Goal: Task Accomplishment & Management: Manage account settings

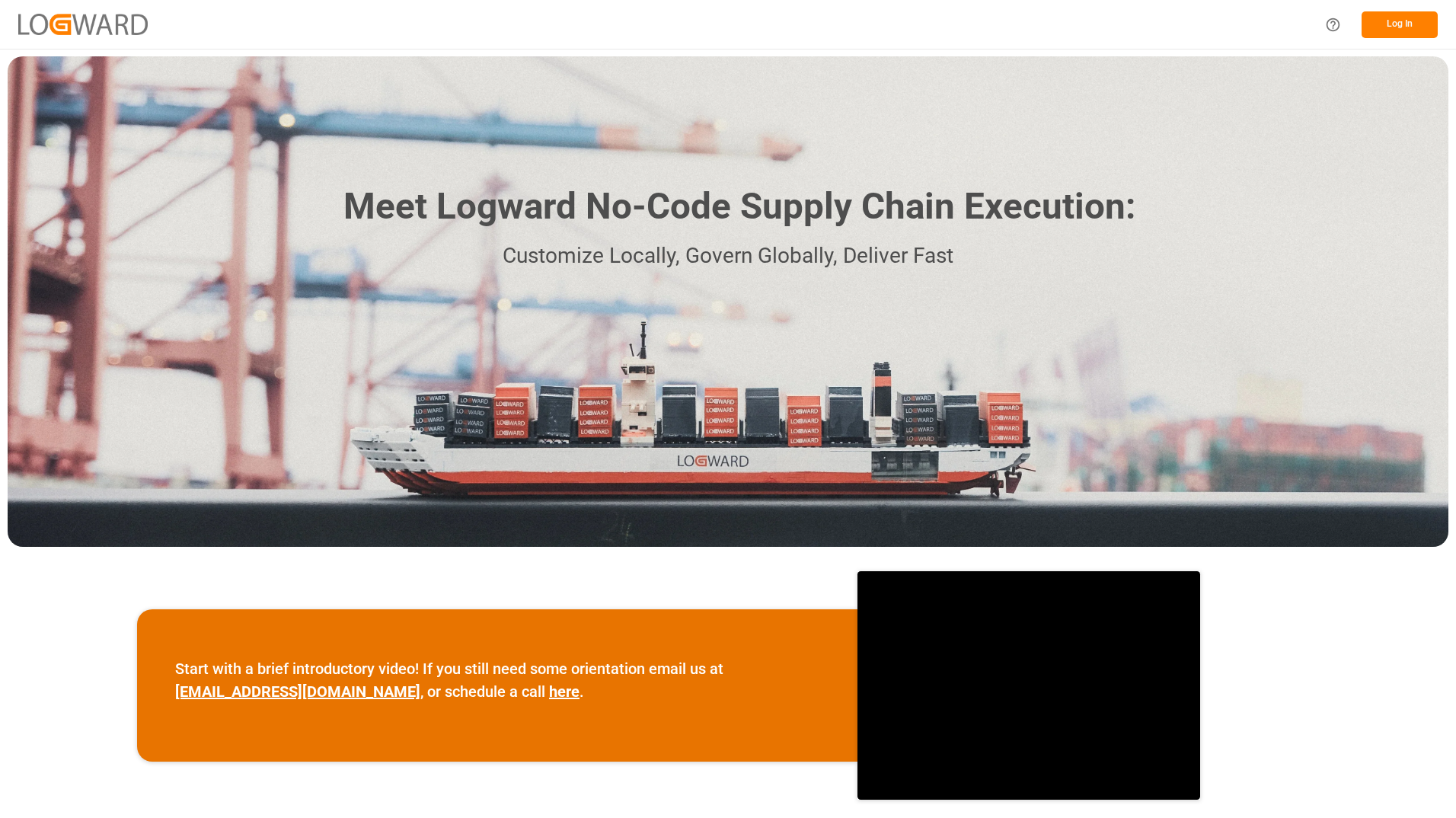
click at [1403, 27] on button "Log In" at bounding box center [1399, 24] width 76 height 27
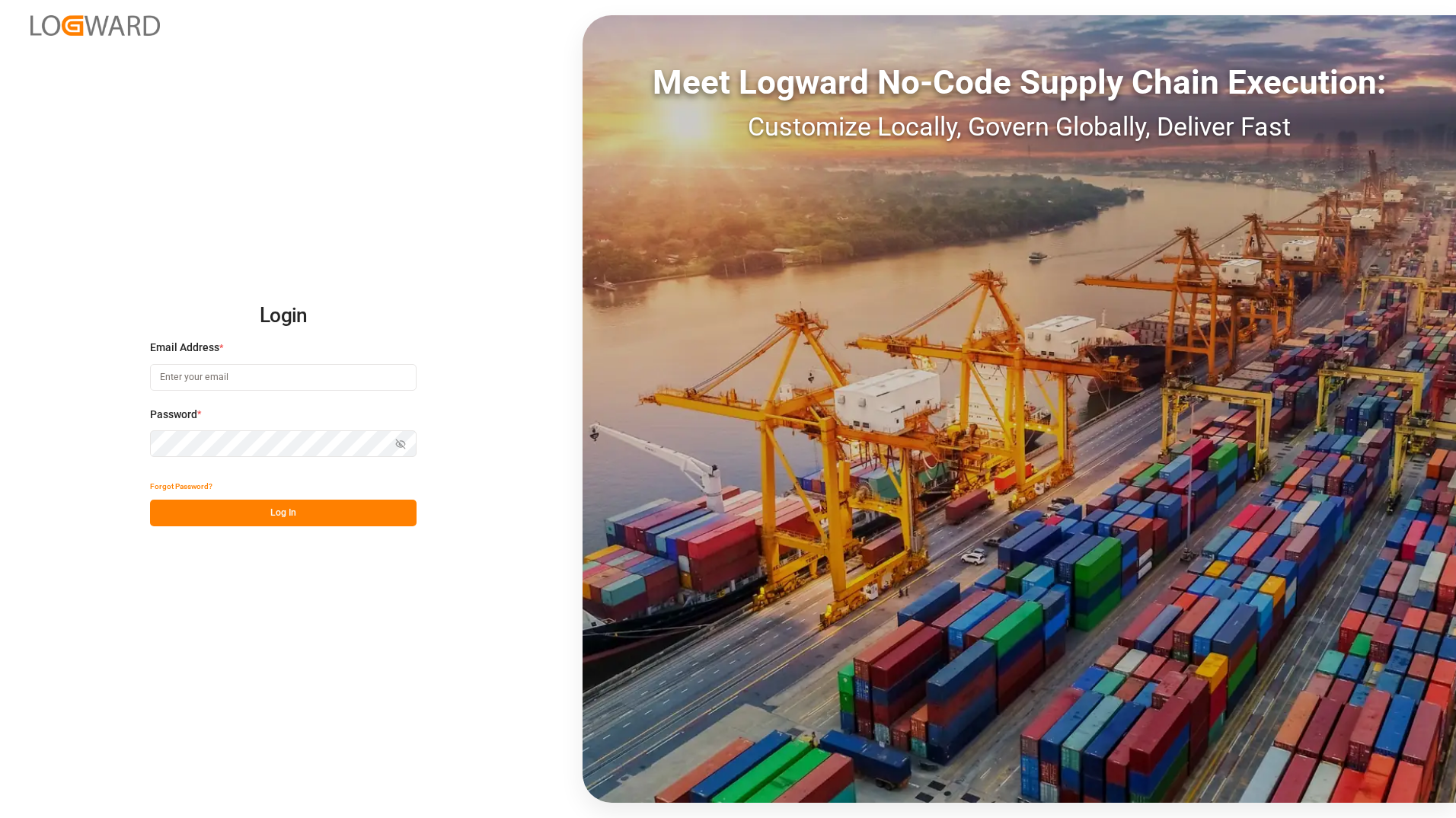
click at [262, 376] on input at bounding box center [283, 376] width 267 height 27
click at [189, 374] on input at bounding box center [283, 376] width 267 height 27
click at [165, 376] on input at bounding box center [283, 376] width 267 height 27
type input "George.Zebere@JAMIndustriesUSA.com"
click at [278, 517] on button "Log In" at bounding box center [283, 512] width 267 height 27
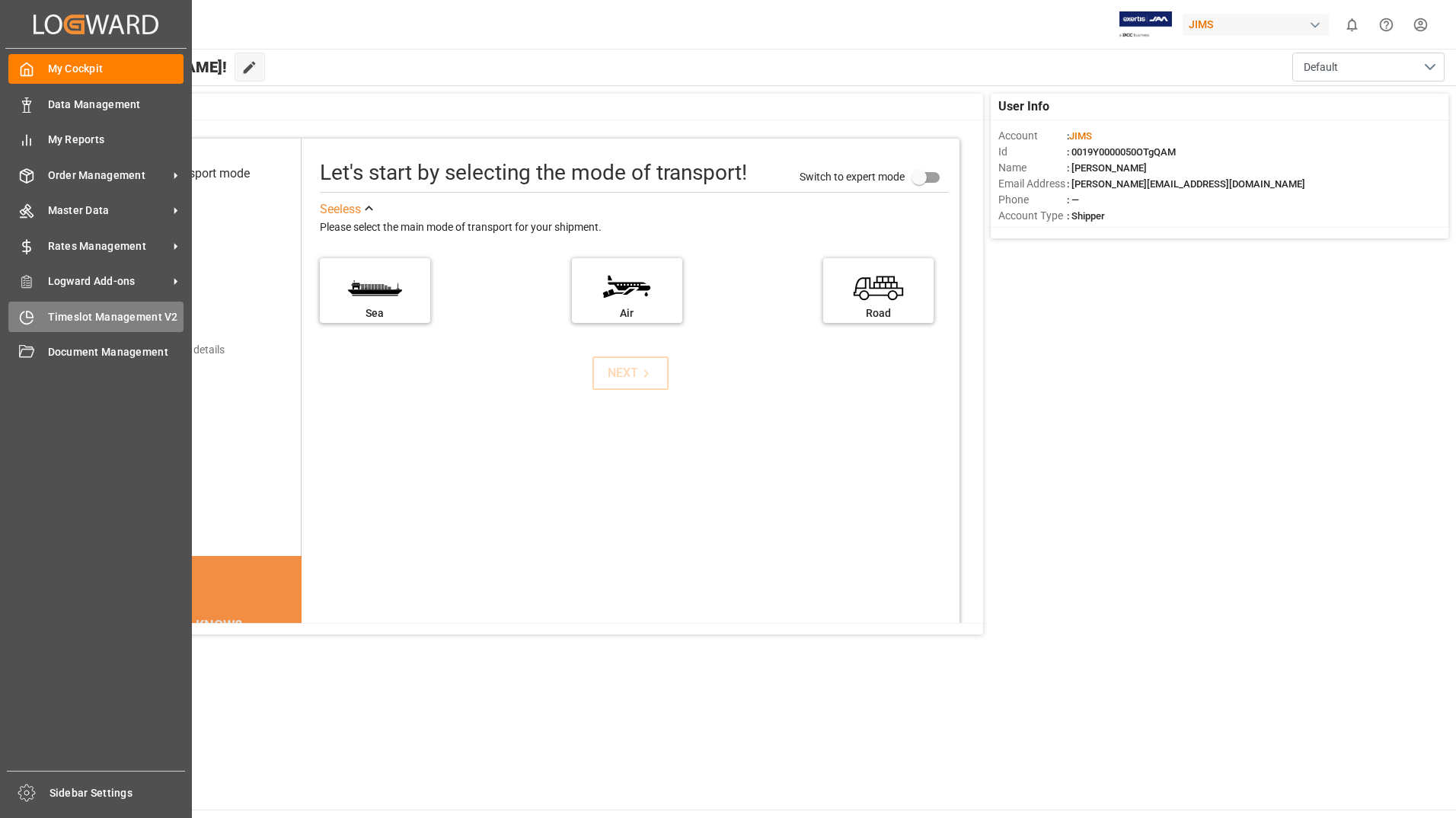
click at [87, 321] on span "Timeslot Management V2" at bounding box center [115, 316] width 137 height 16
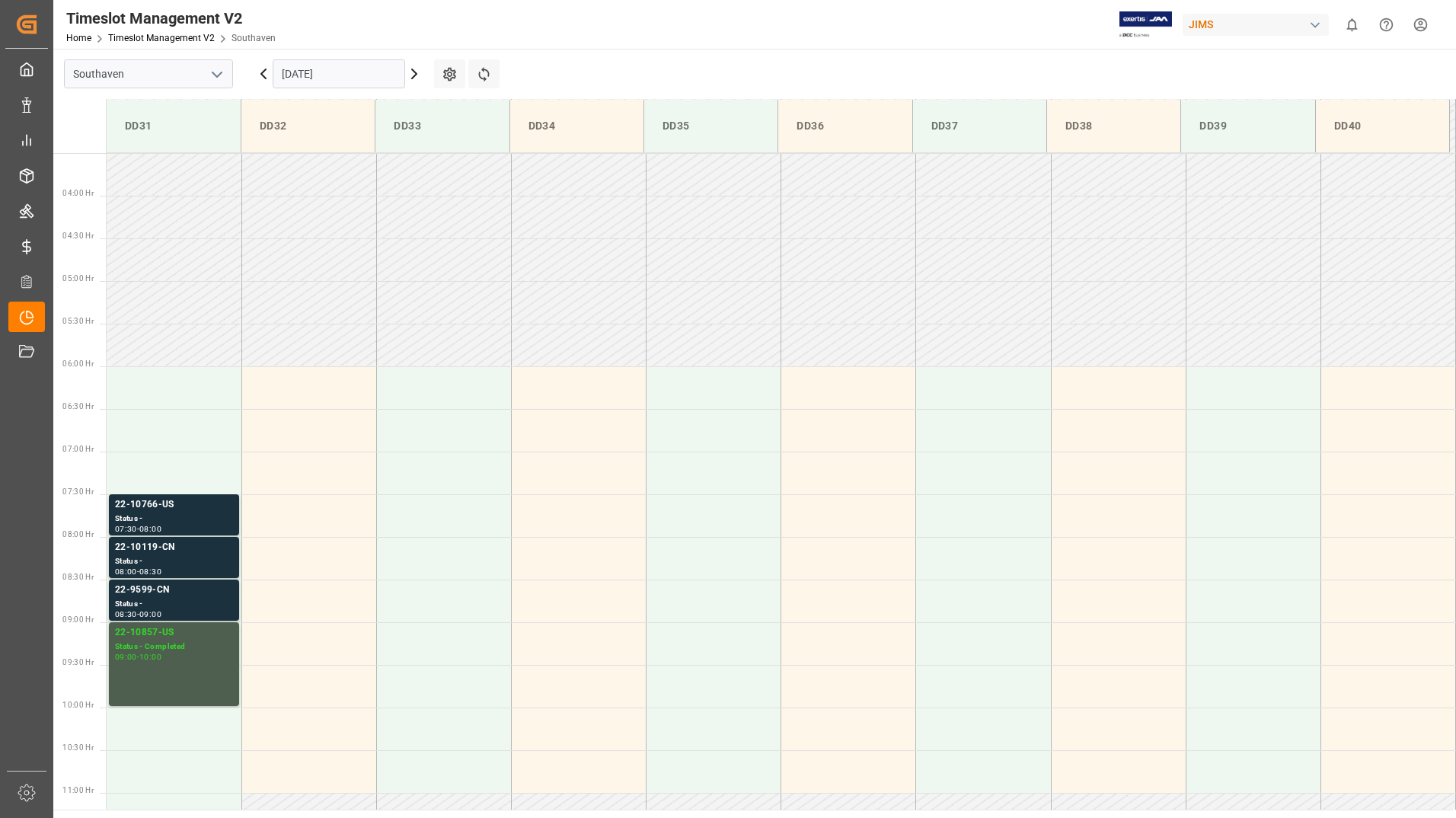
scroll to position [587, 0]
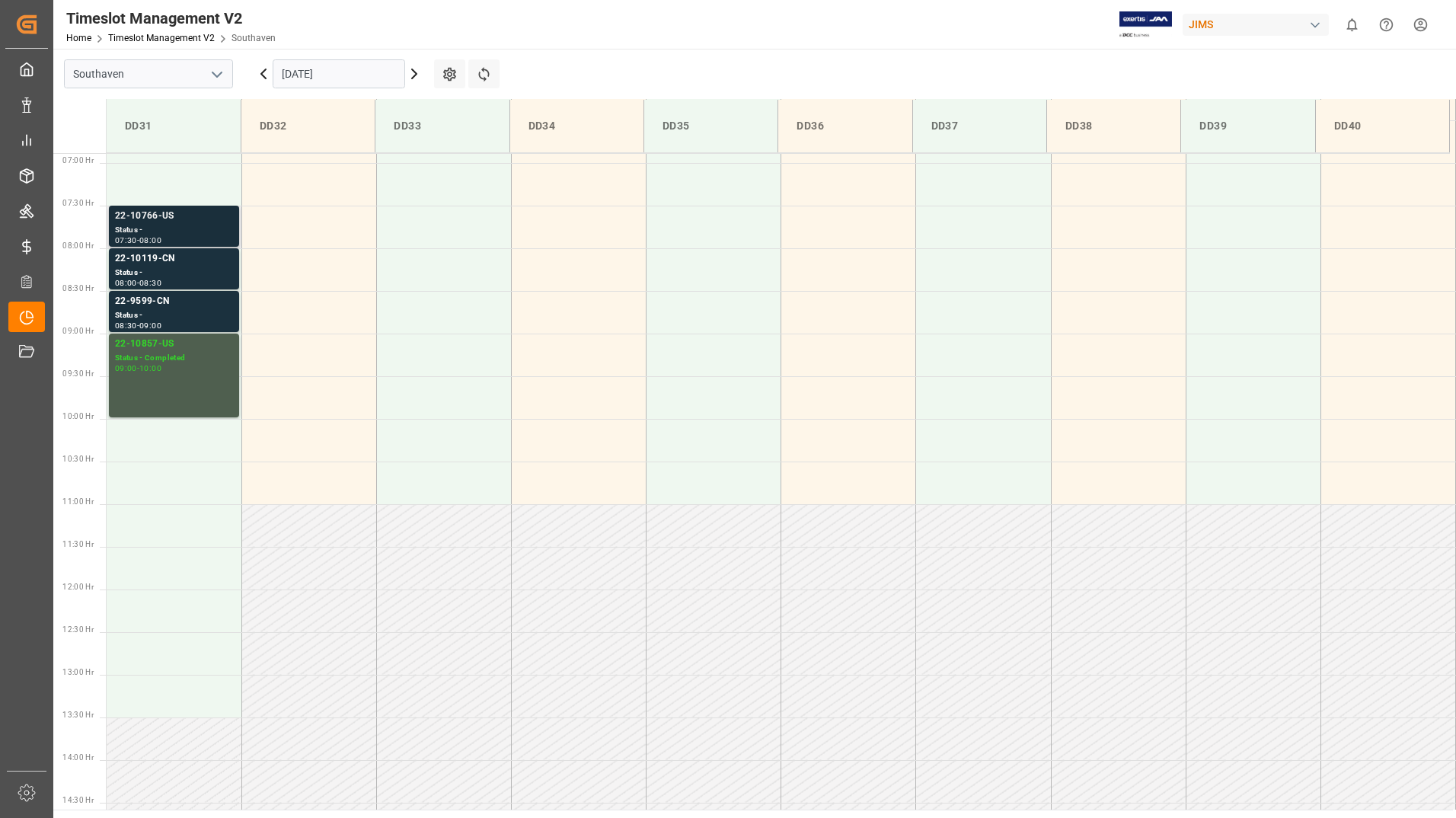
click at [174, 223] on div "22-10766-US" at bounding box center [174, 216] width 118 height 16
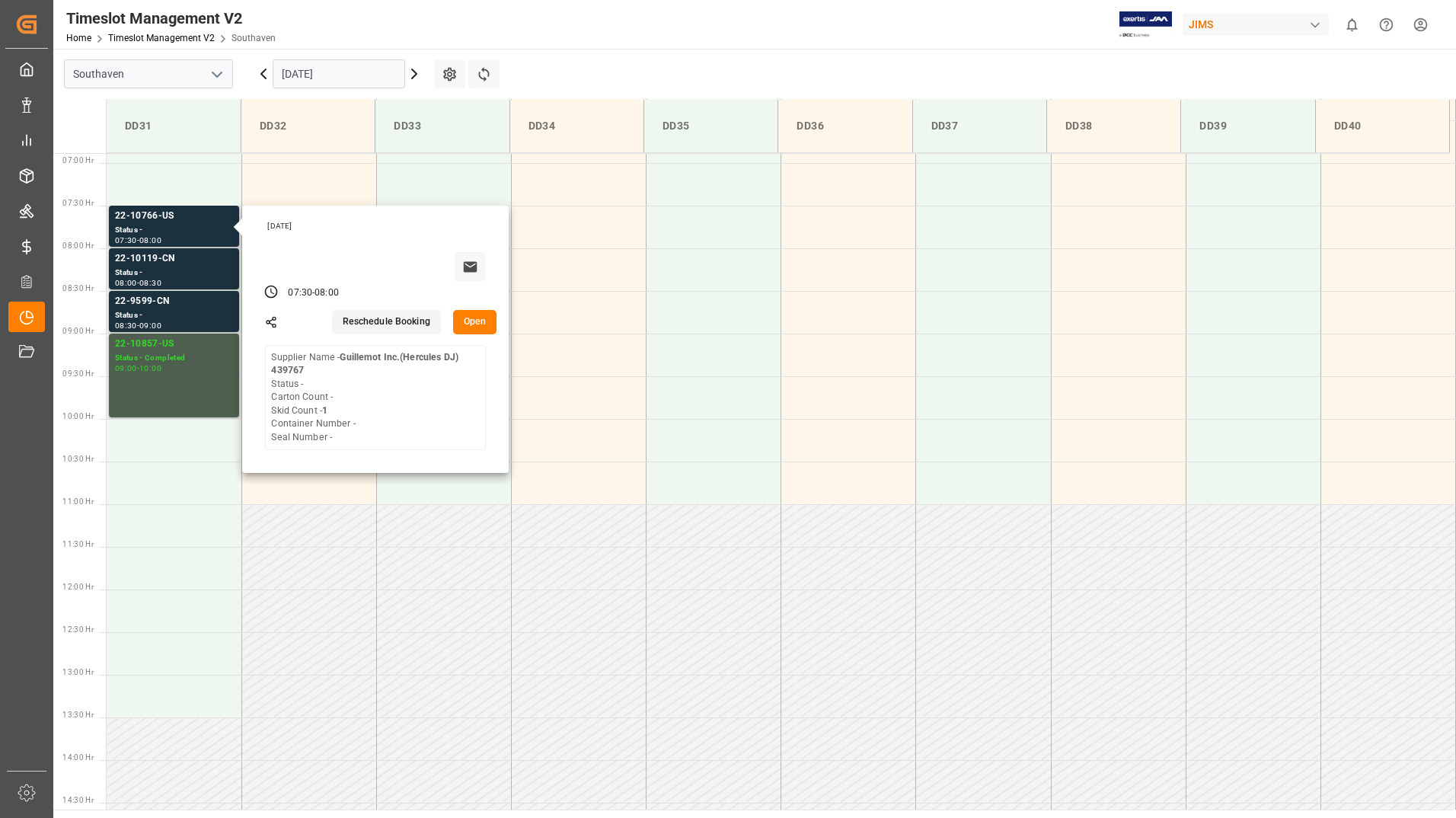
click at [479, 324] on button "Open" at bounding box center [476, 322] width 44 height 25
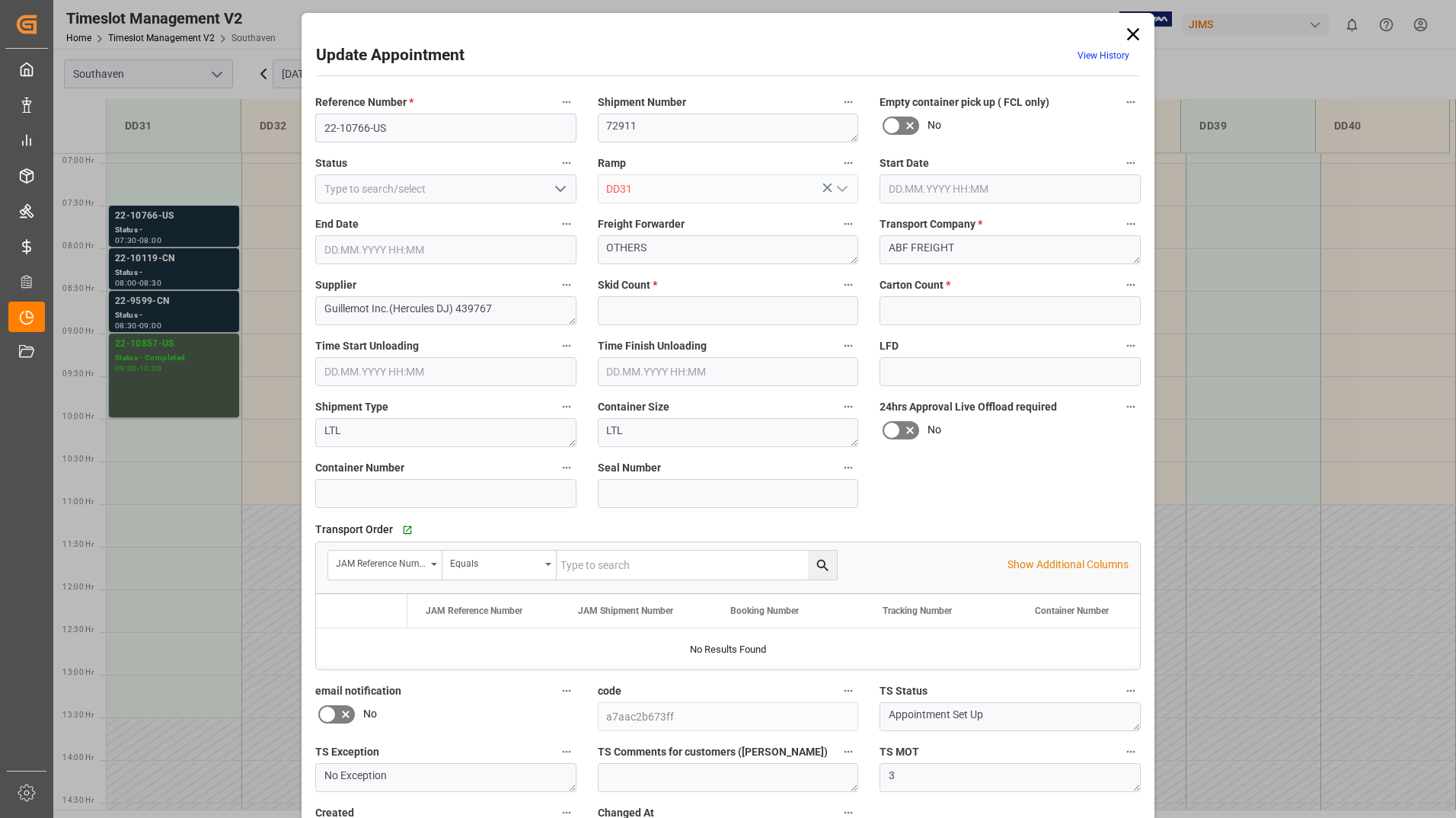
type input "1"
type input "0"
type input "11.09.2025 07:30"
type input "[DATE] 08:00"
type input "09.09.2025 19:30"
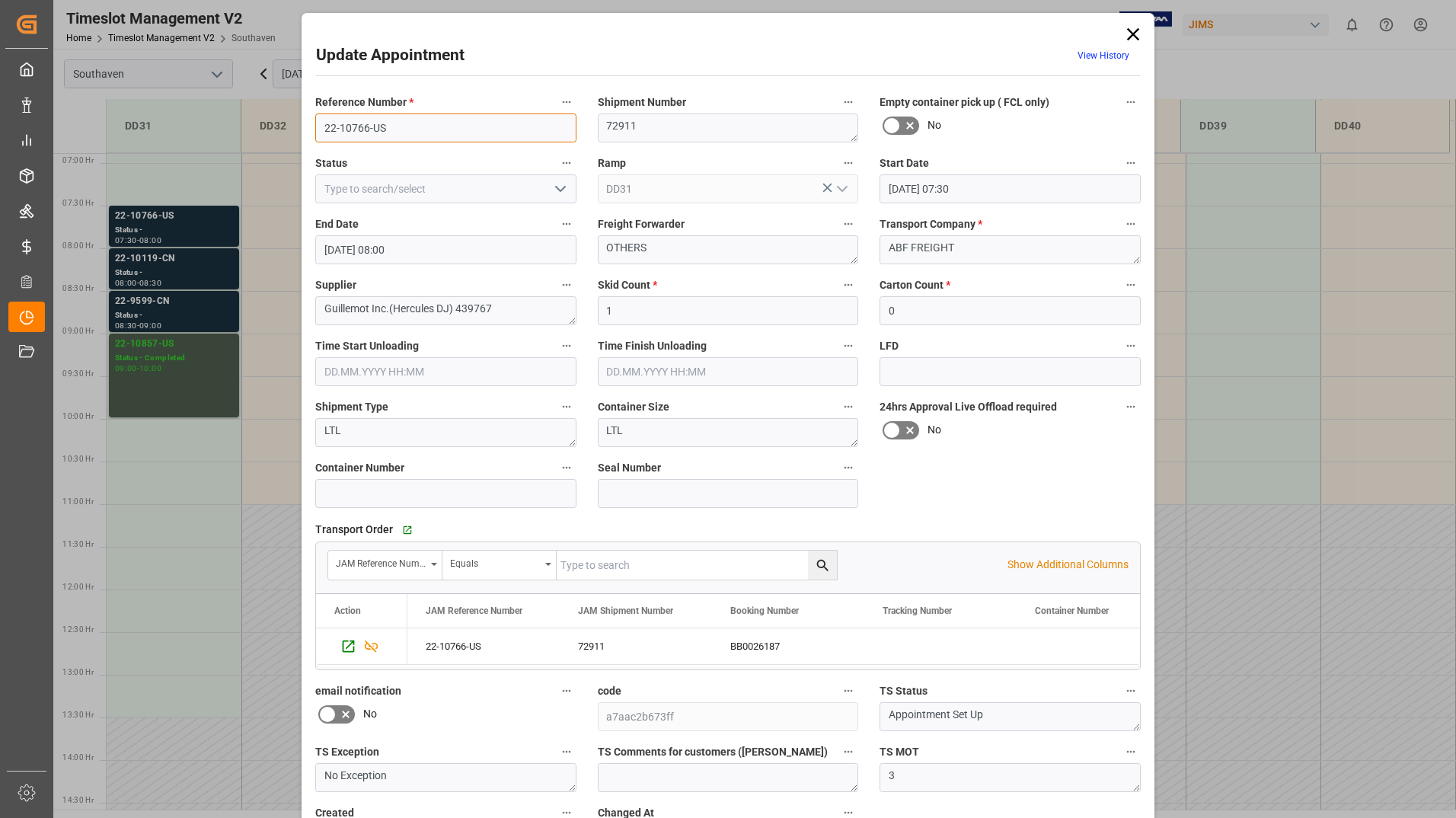
drag, startPoint x: 323, startPoint y: 125, endPoint x: 386, endPoint y: 128, distance: 63.1
click at [386, 128] on input "22-10766-US" at bounding box center [445, 128] width 261 height 29
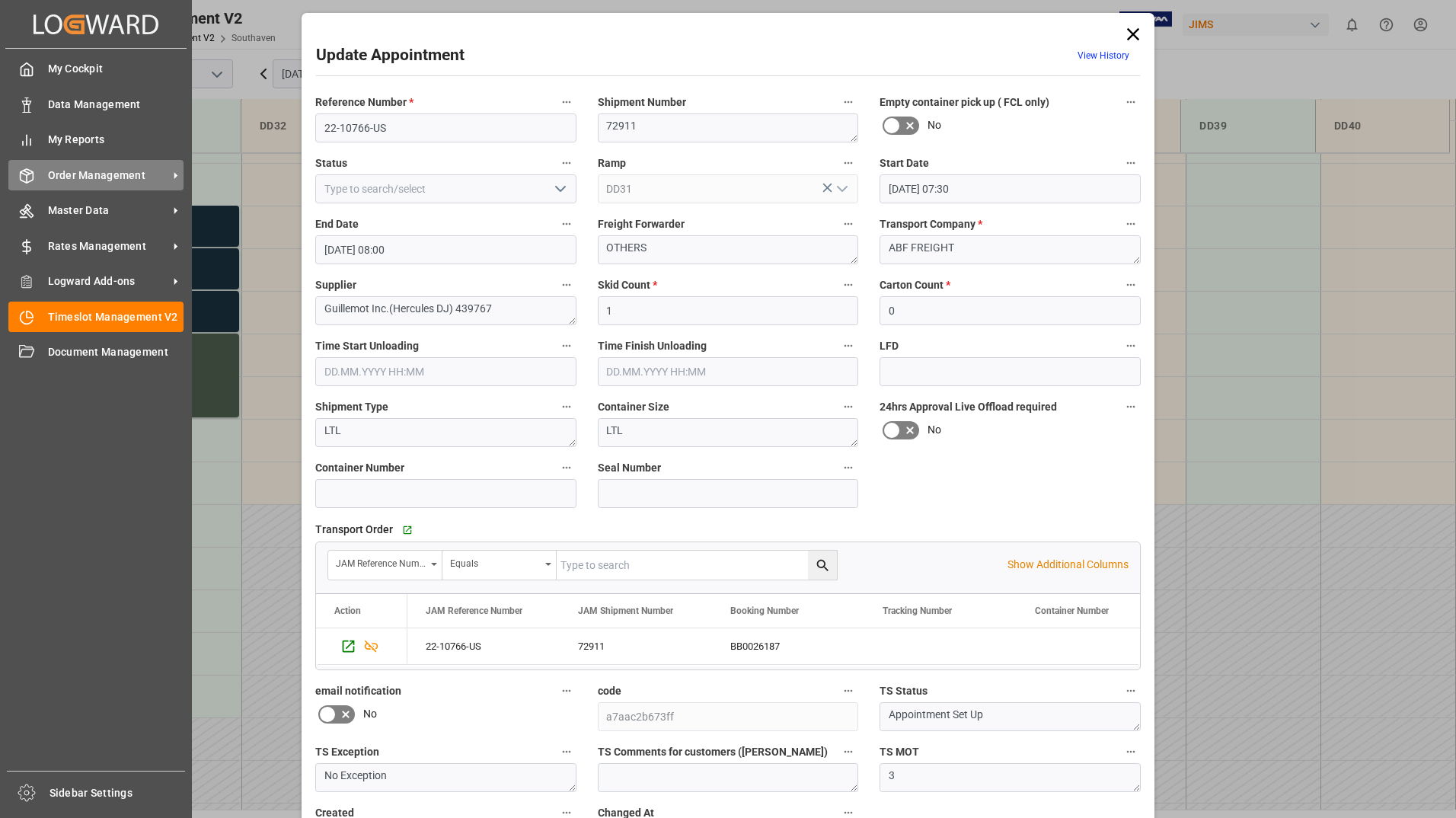
click at [87, 174] on span "Order Management" at bounding box center [107, 175] width 120 height 16
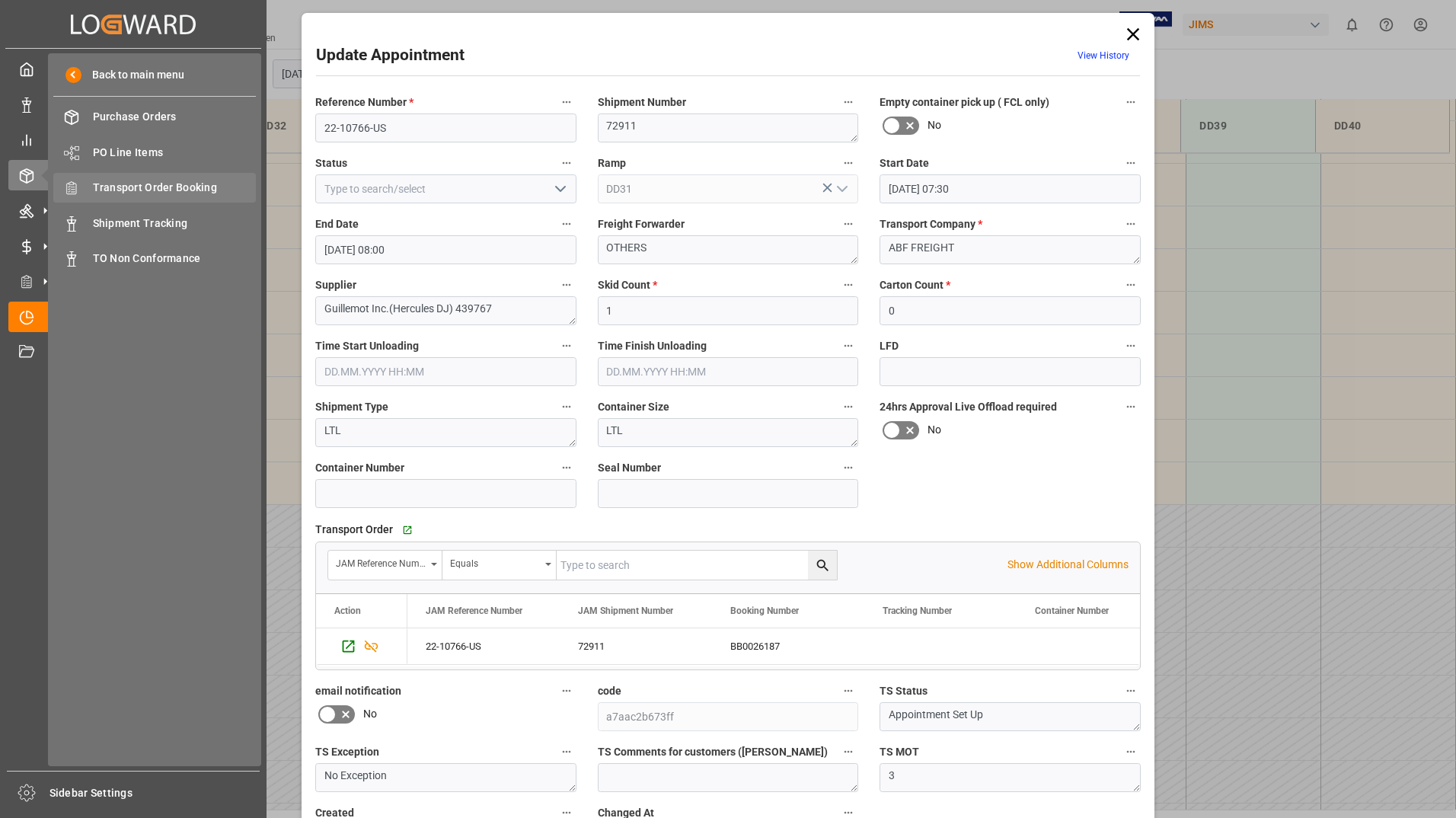
click at [149, 189] on span "Transport Order Booking" at bounding box center [174, 187] width 164 height 16
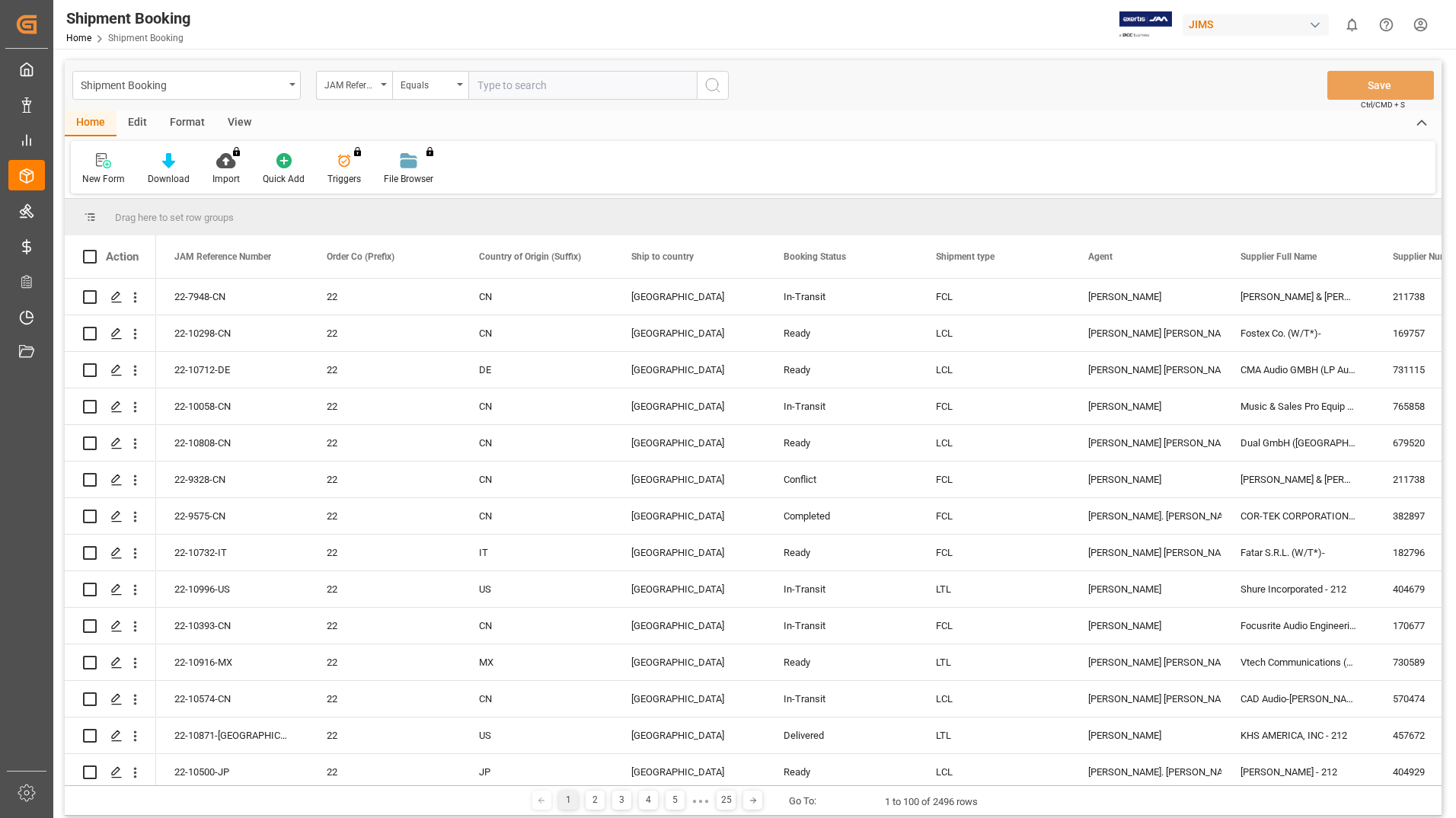
click at [480, 83] on input "text" at bounding box center [582, 85] width 228 height 29
type input "22-10766-US"
click at [715, 88] on icon "search button" at bounding box center [713, 85] width 18 height 18
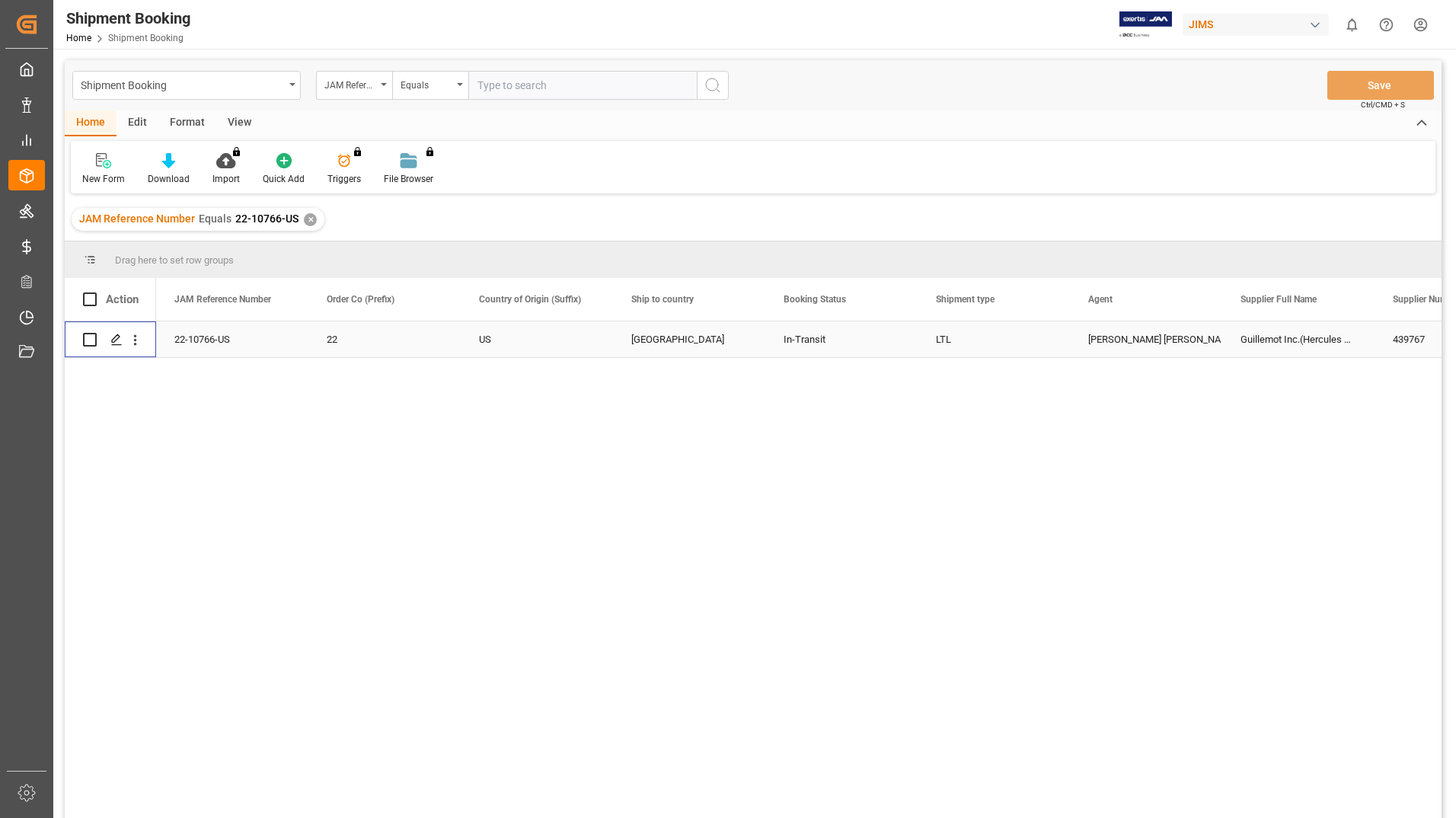
click at [86, 341] on input "Press Space to toggle row selection (unchecked)" at bounding box center [90, 339] width 14 height 14
checkbox input "true"
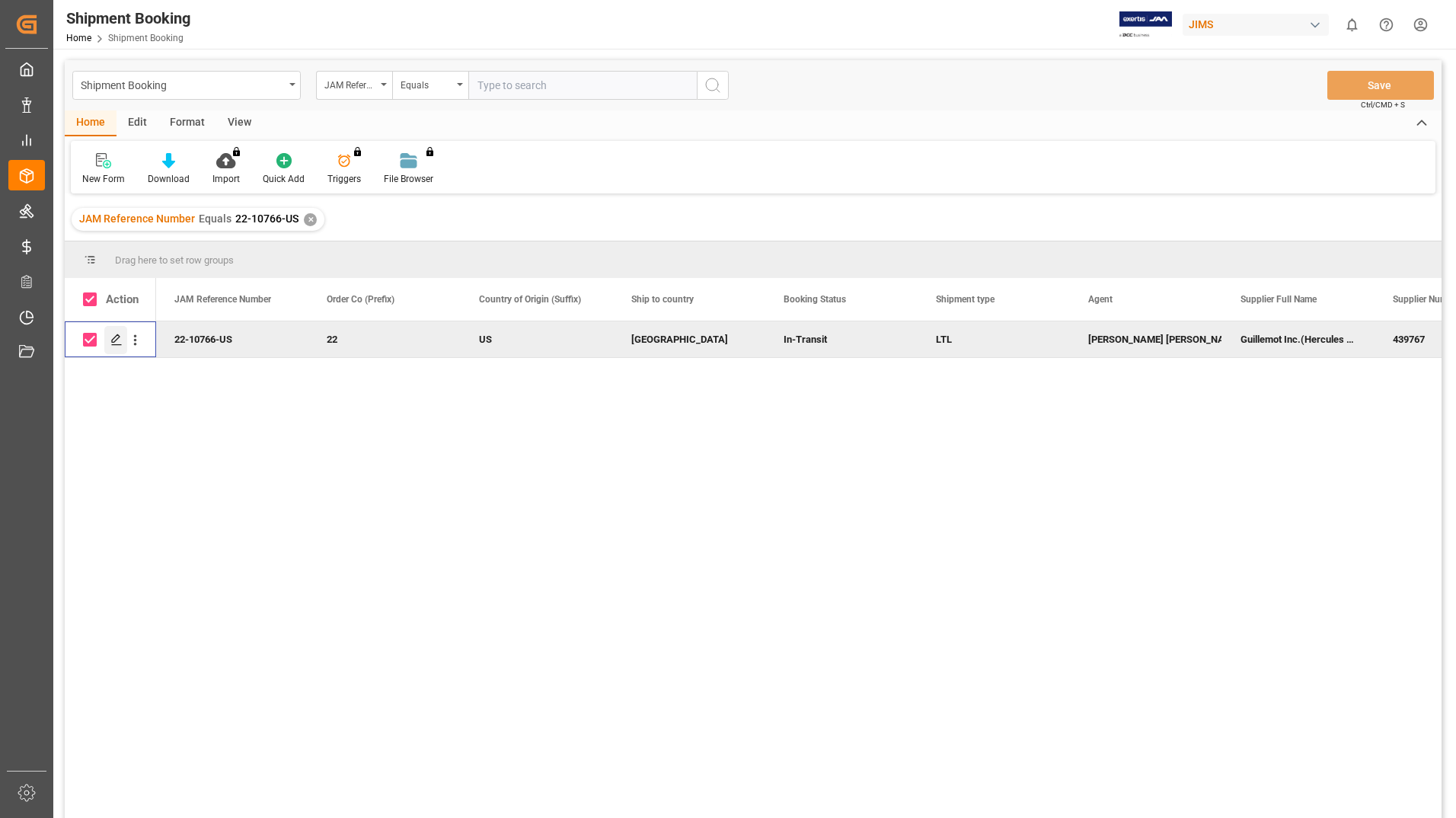
click at [117, 338] on icon "Press SPACE to deselect this row." at bounding box center [116, 339] width 12 height 12
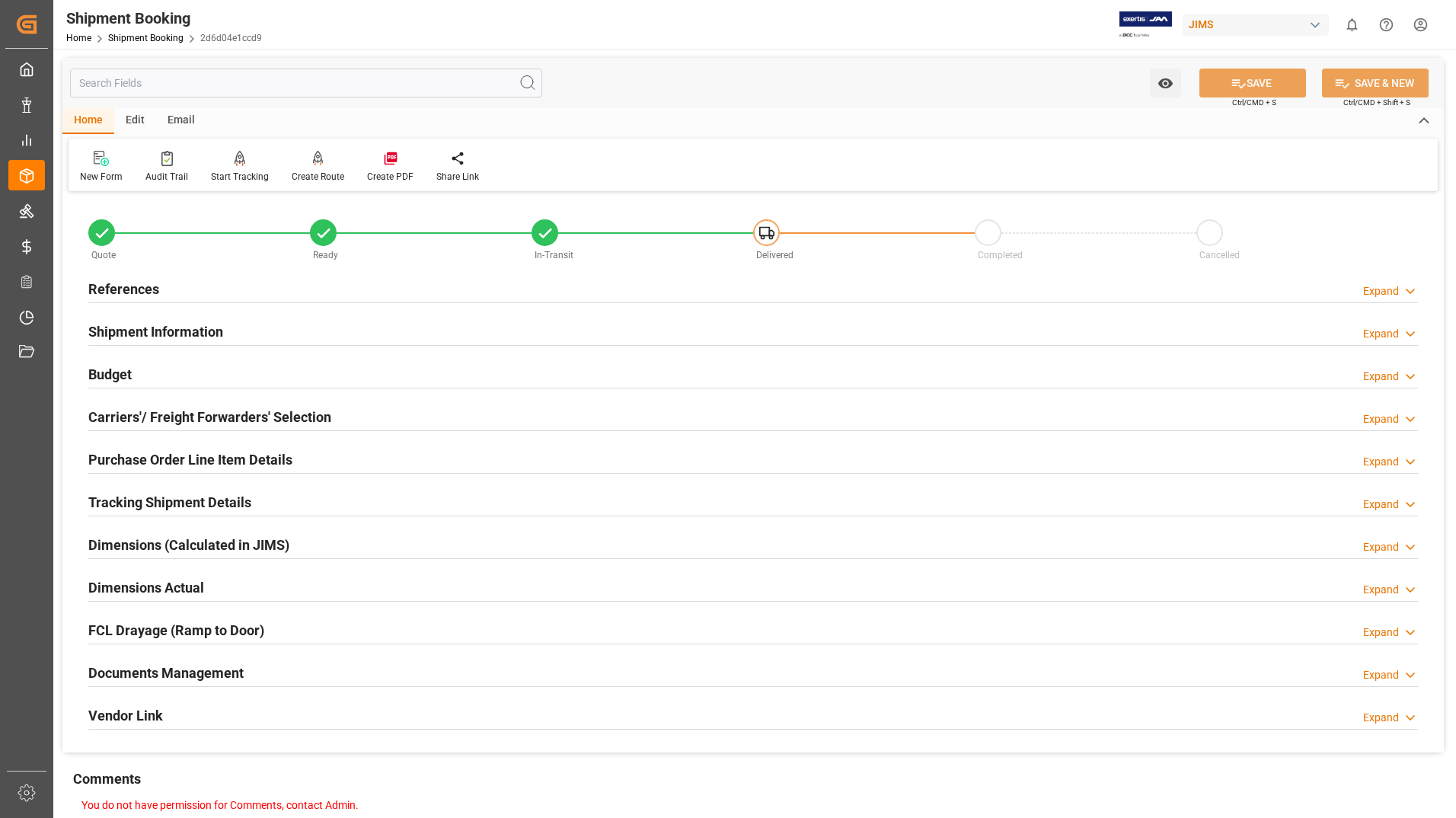
click at [170, 675] on h2 "Documents Management" at bounding box center [166, 672] width 156 height 20
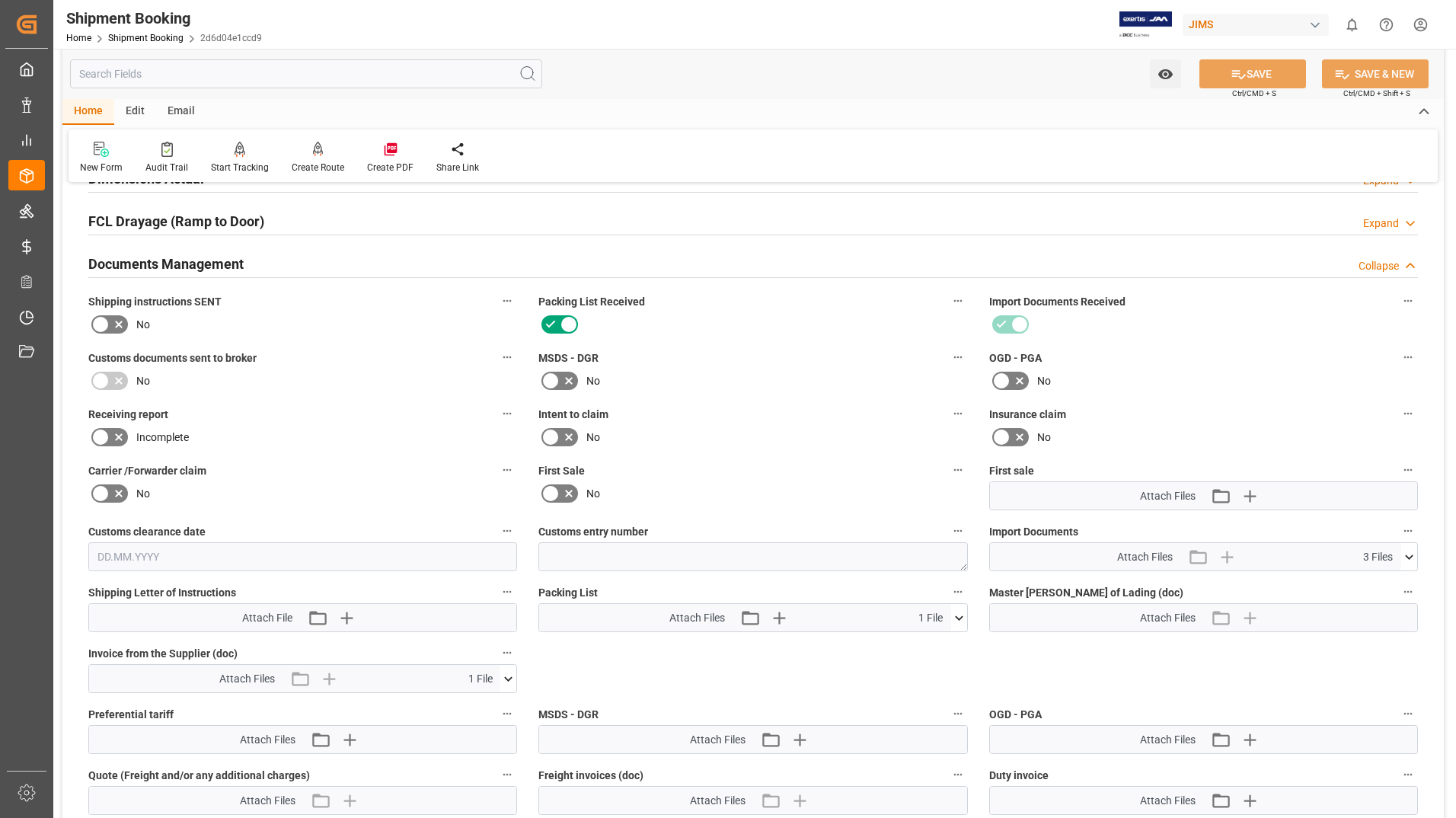
scroll to position [457, 0]
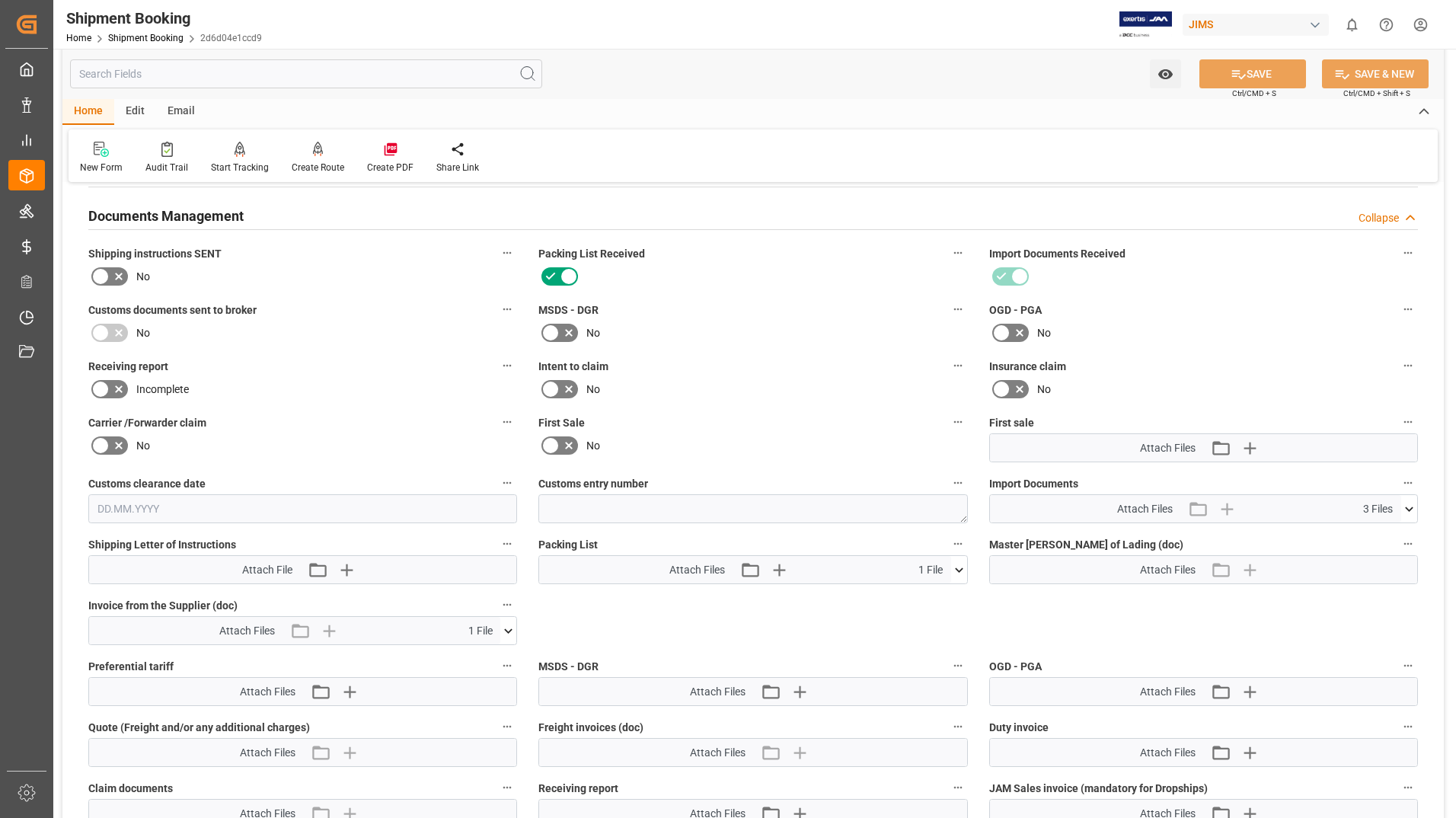
click at [959, 570] on icon at bounding box center [958, 569] width 8 height 5
click at [672, 595] on div "JAM_1173612 Packing Slip.pdf" at bounding box center [753, 597] width 411 height 16
click at [950, 599] on icon at bounding box center [951, 598] width 15 height 10
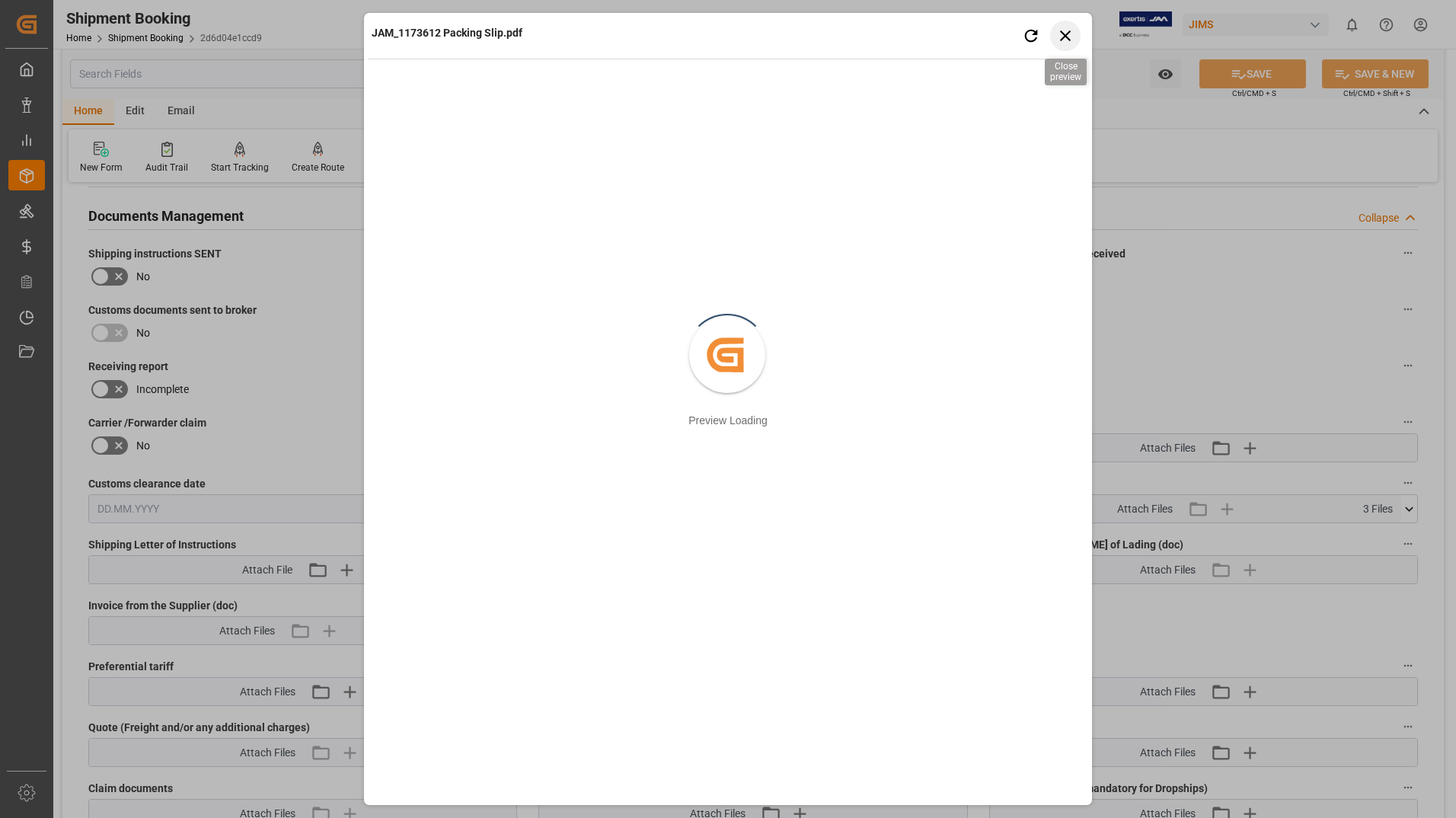
click at [1065, 34] on icon "button" at bounding box center [1066, 35] width 19 height 19
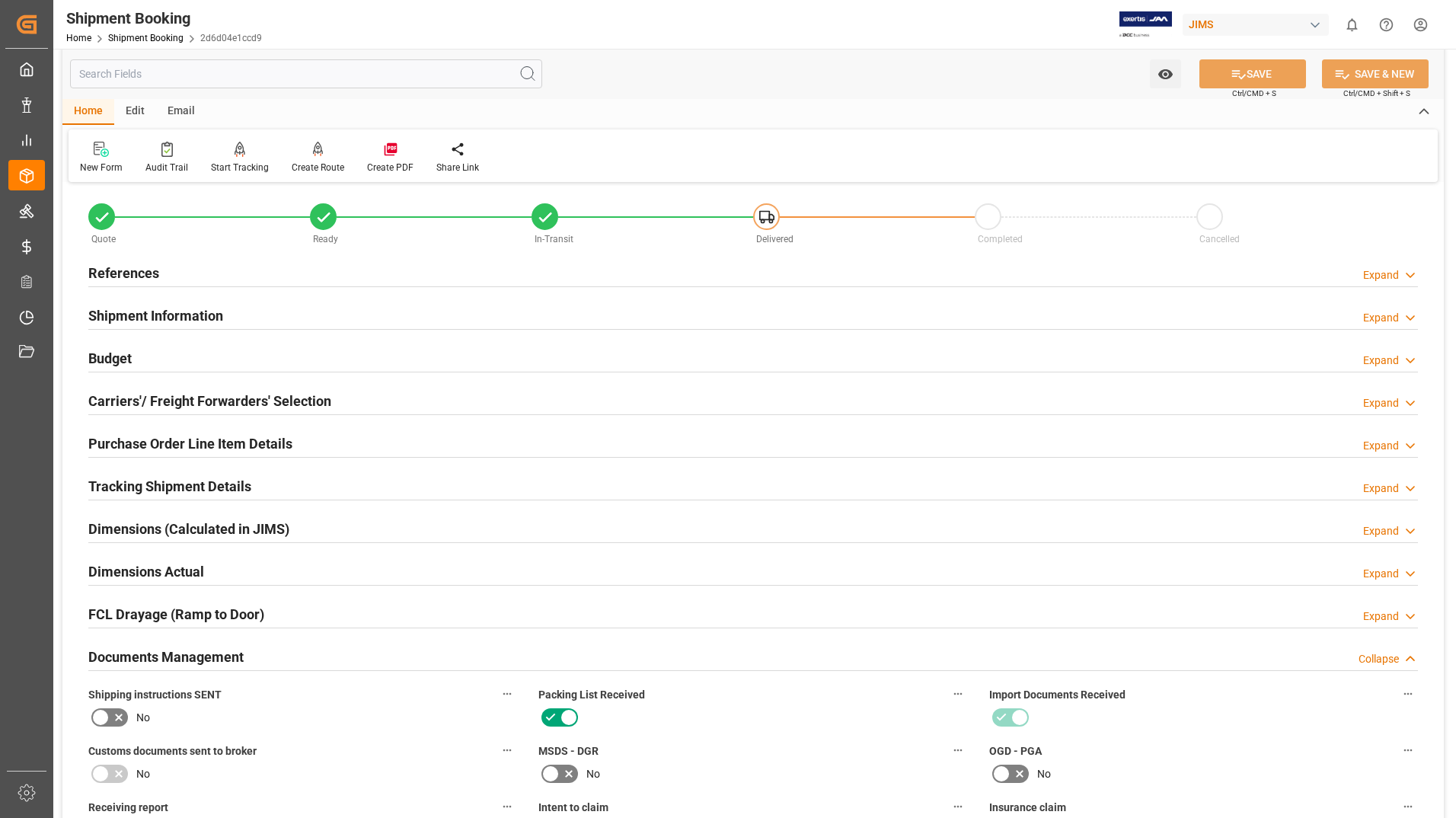
scroll to position [0, 0]
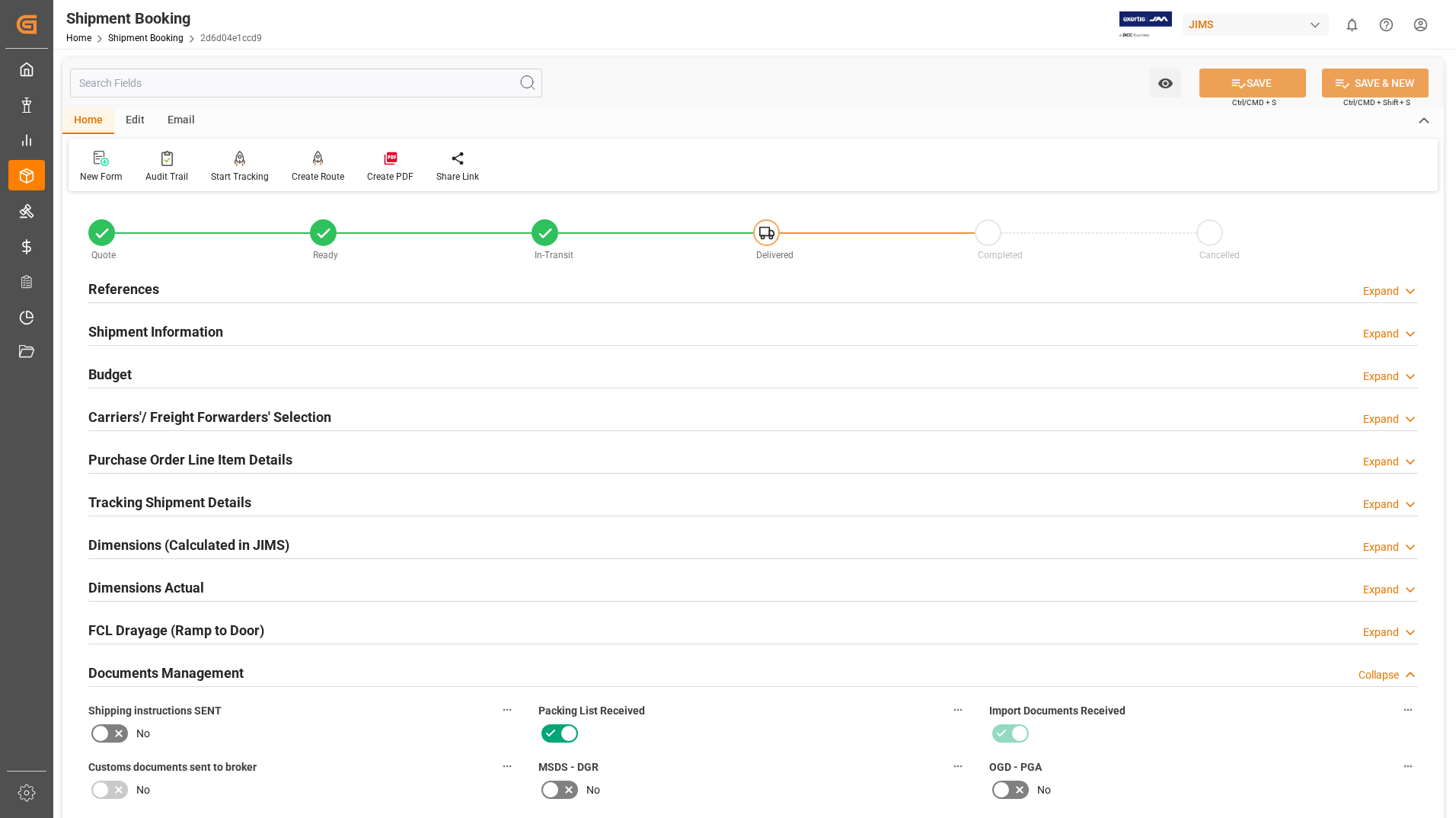
click at [150, 504] on h2 "Tracking Shipment Details" at bounding box center [170, 502] width 163 height 20
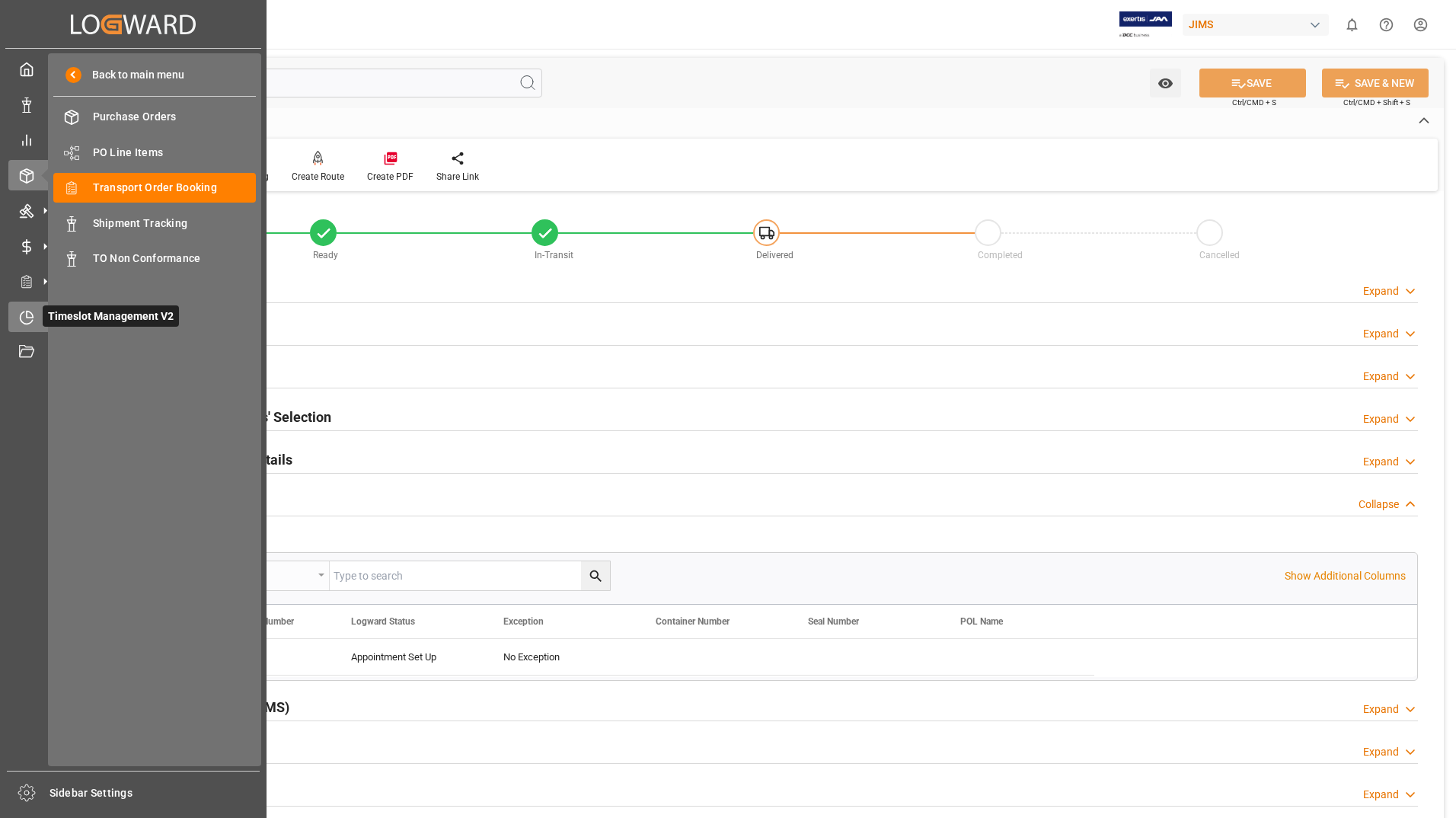
click at [111, 318] on span "Timeslot Management V2" at bounding box center [111, 315] width 137 height 21
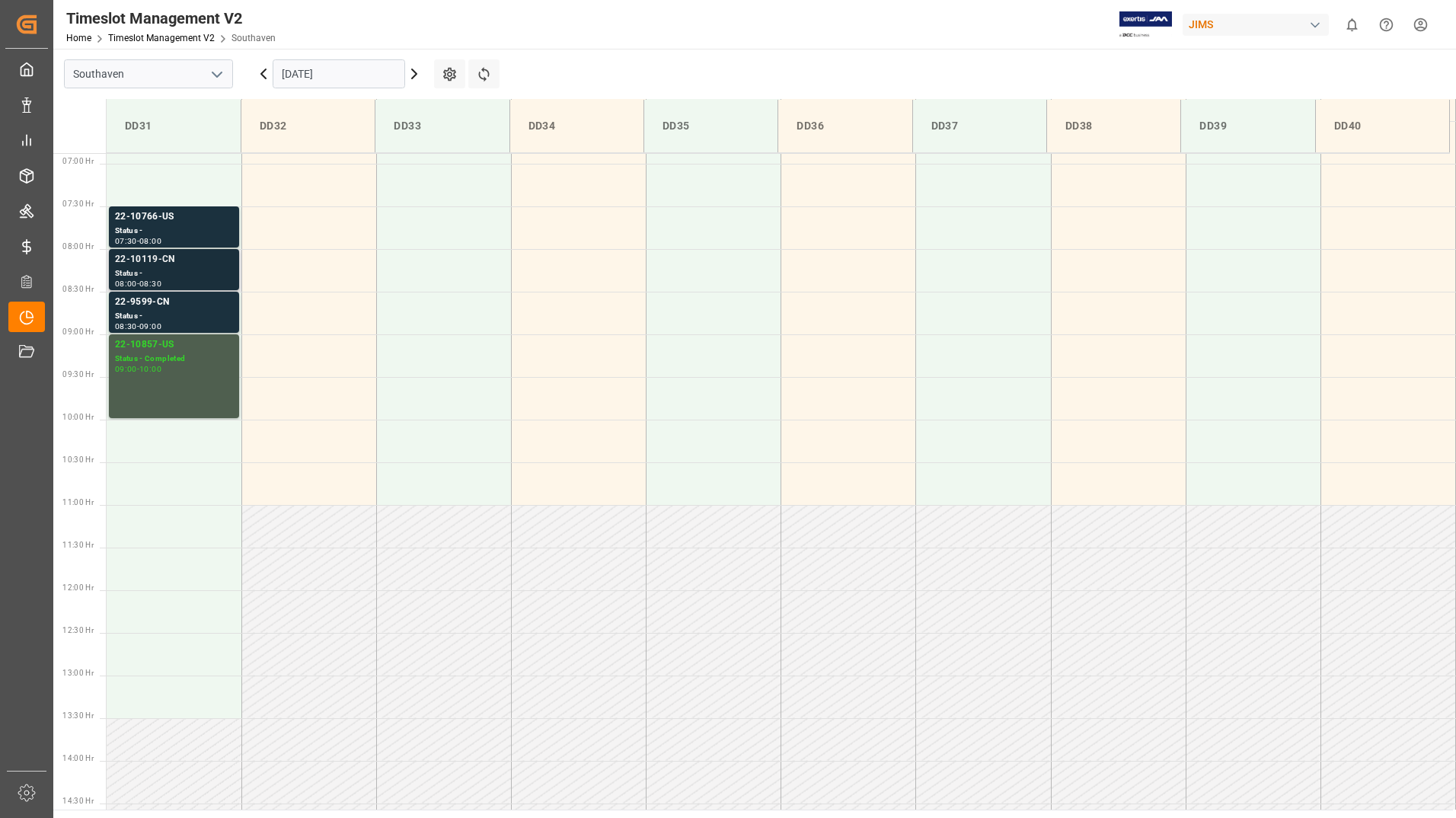
scroll to position [587, 0]
click at [181, 273] on div "Status -" at bounding box center [174, 273] width 118 height 13
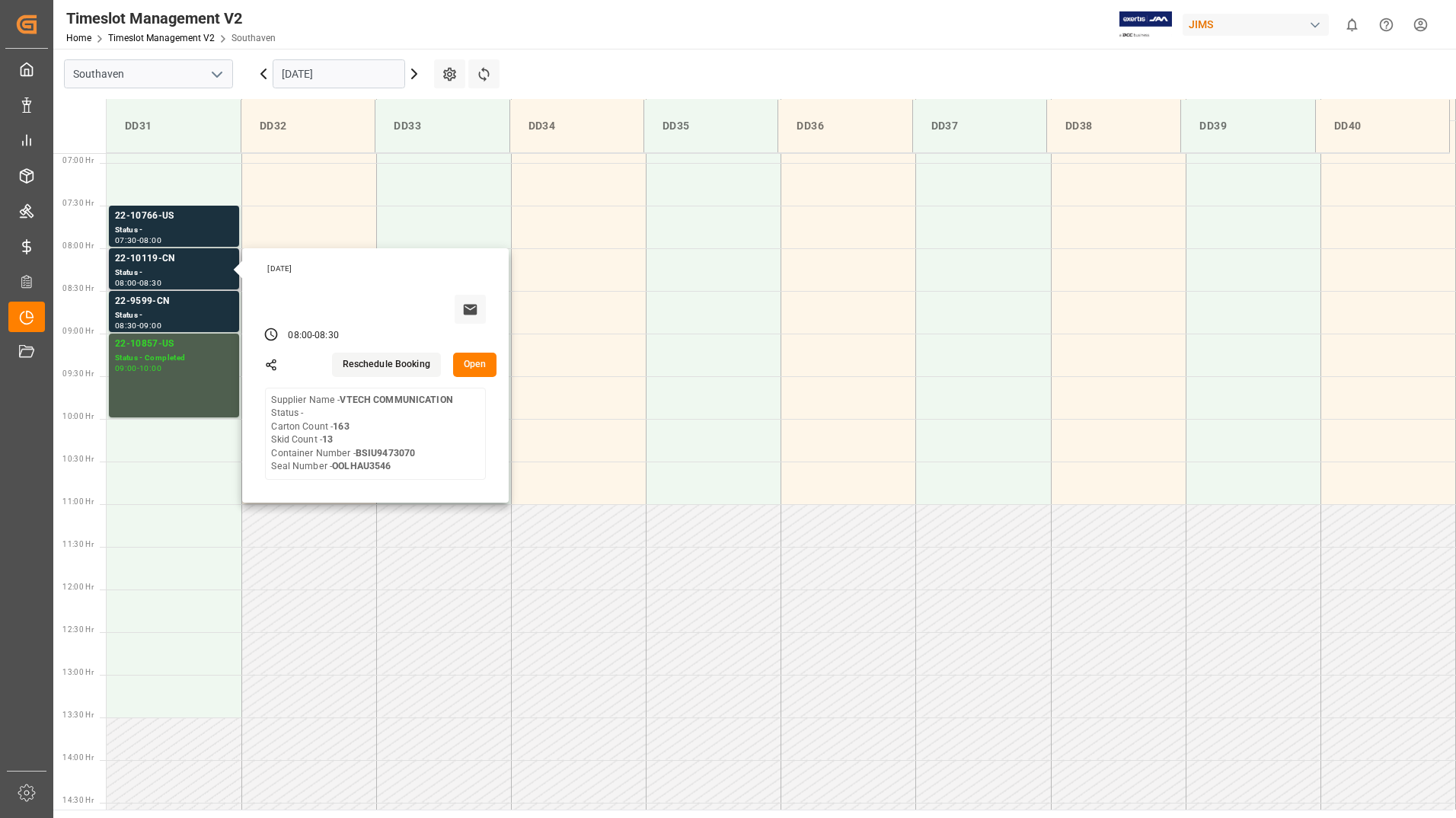
click at [470, 368] on button "Open" at bounding box center [476, 365] width 44 height 25
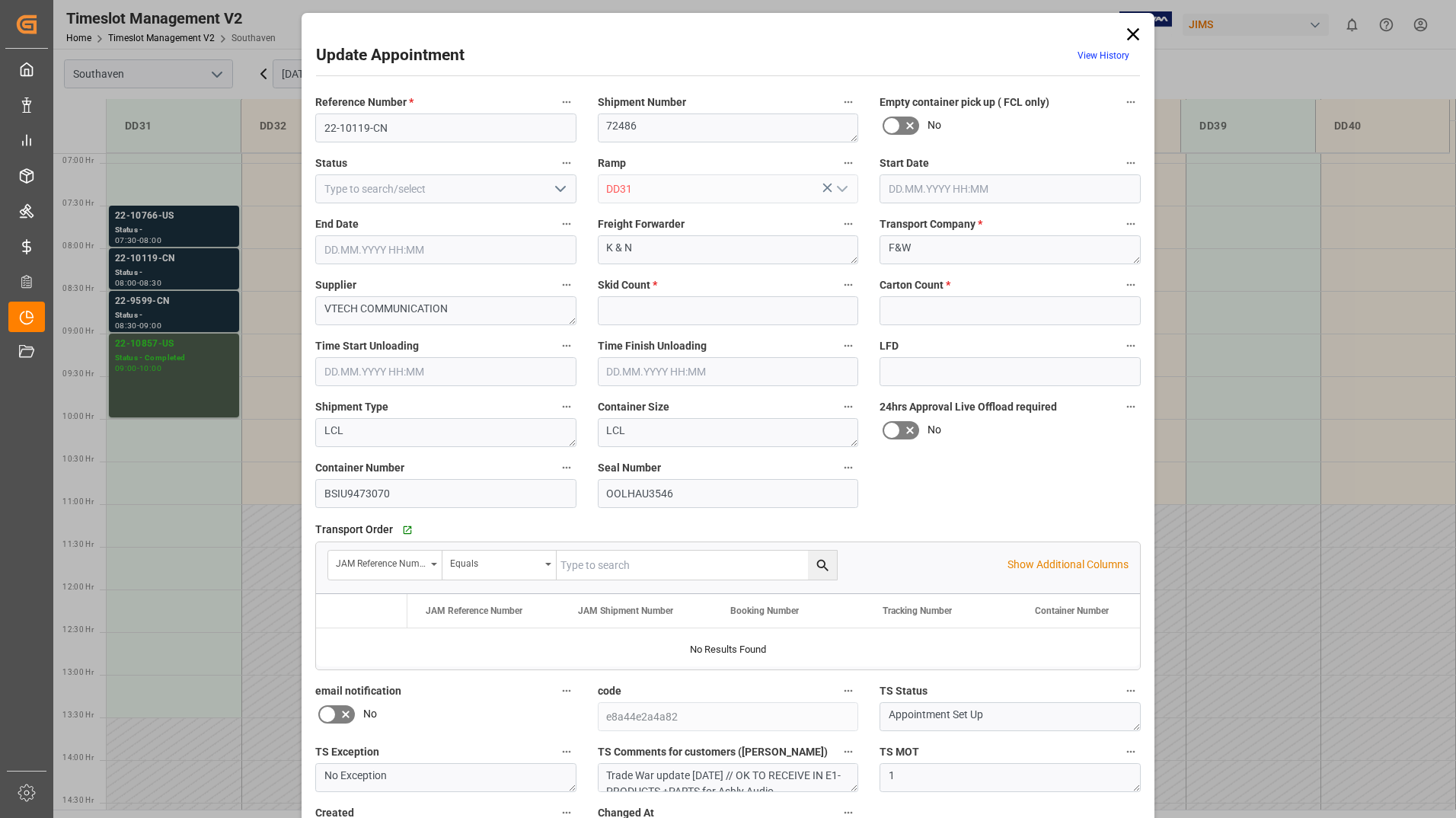
type input "13"
type input "163"
type input "[DATE] 08:00"
type input "[DATE] 08:30"
type input "[DATE] 13:53"
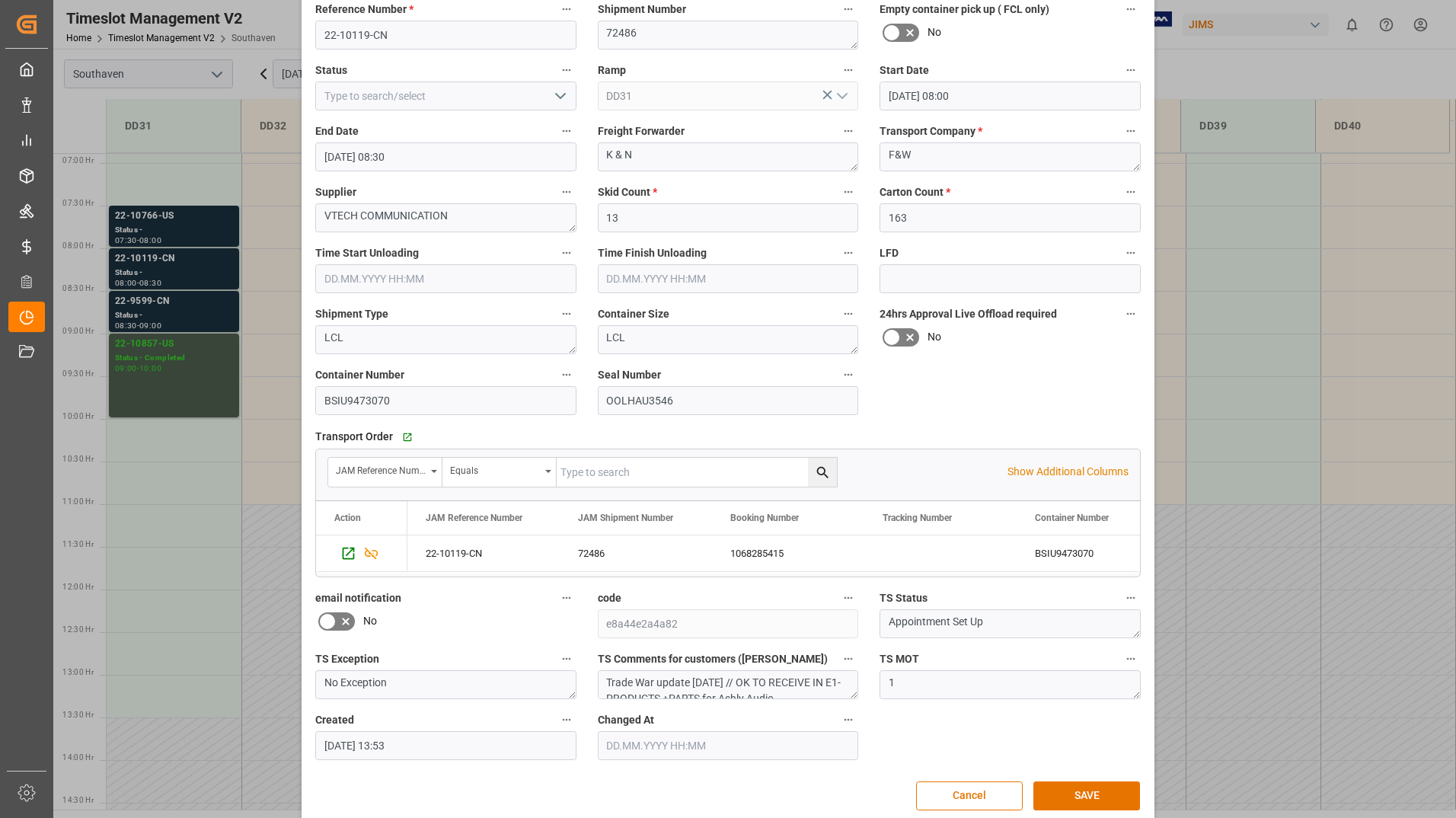
scroll to position [113, 0]
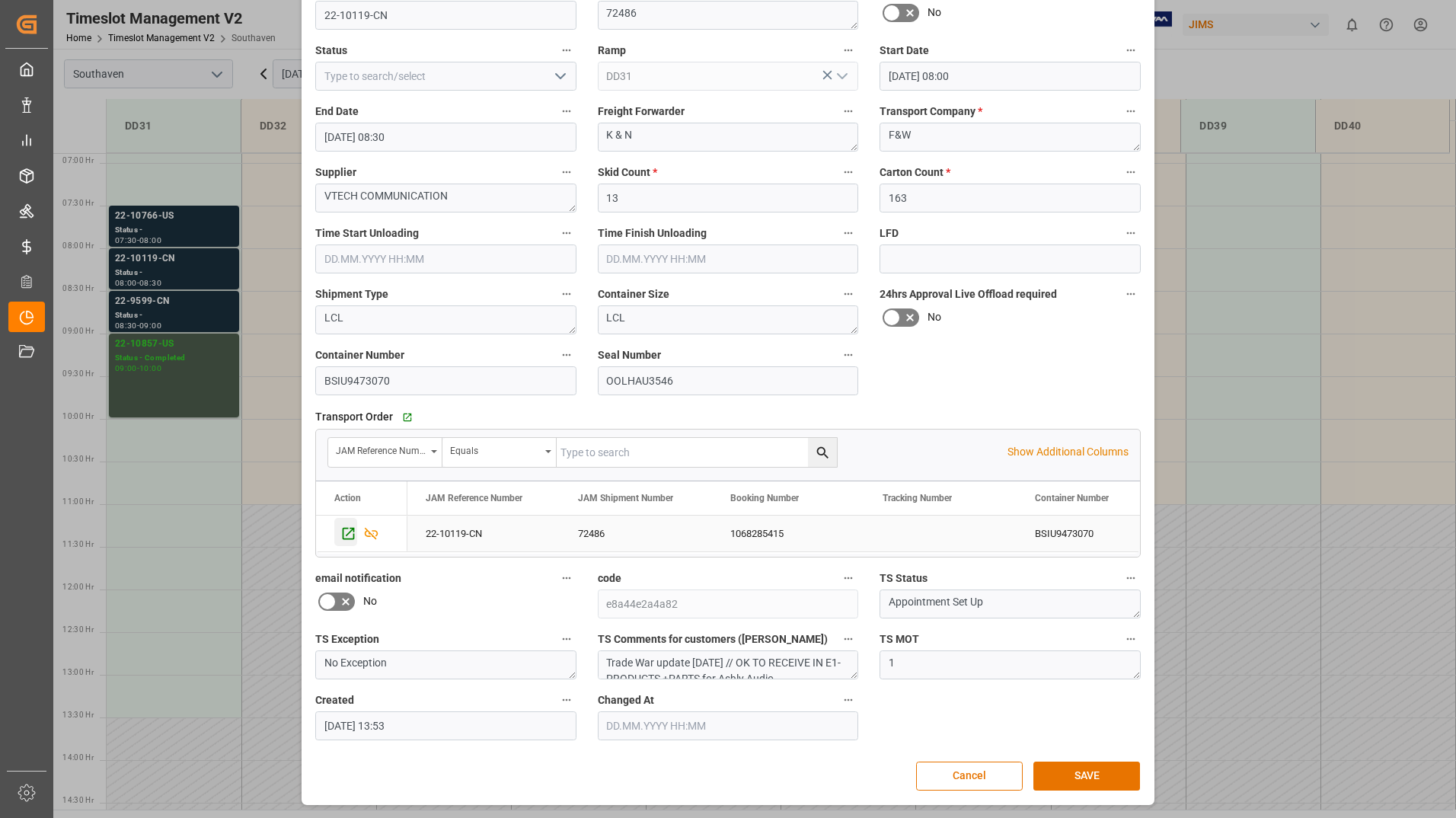
click at [349, 534] on icon "Press SPACE to select this row." at bounding box center [348, 533] width 16 height 16
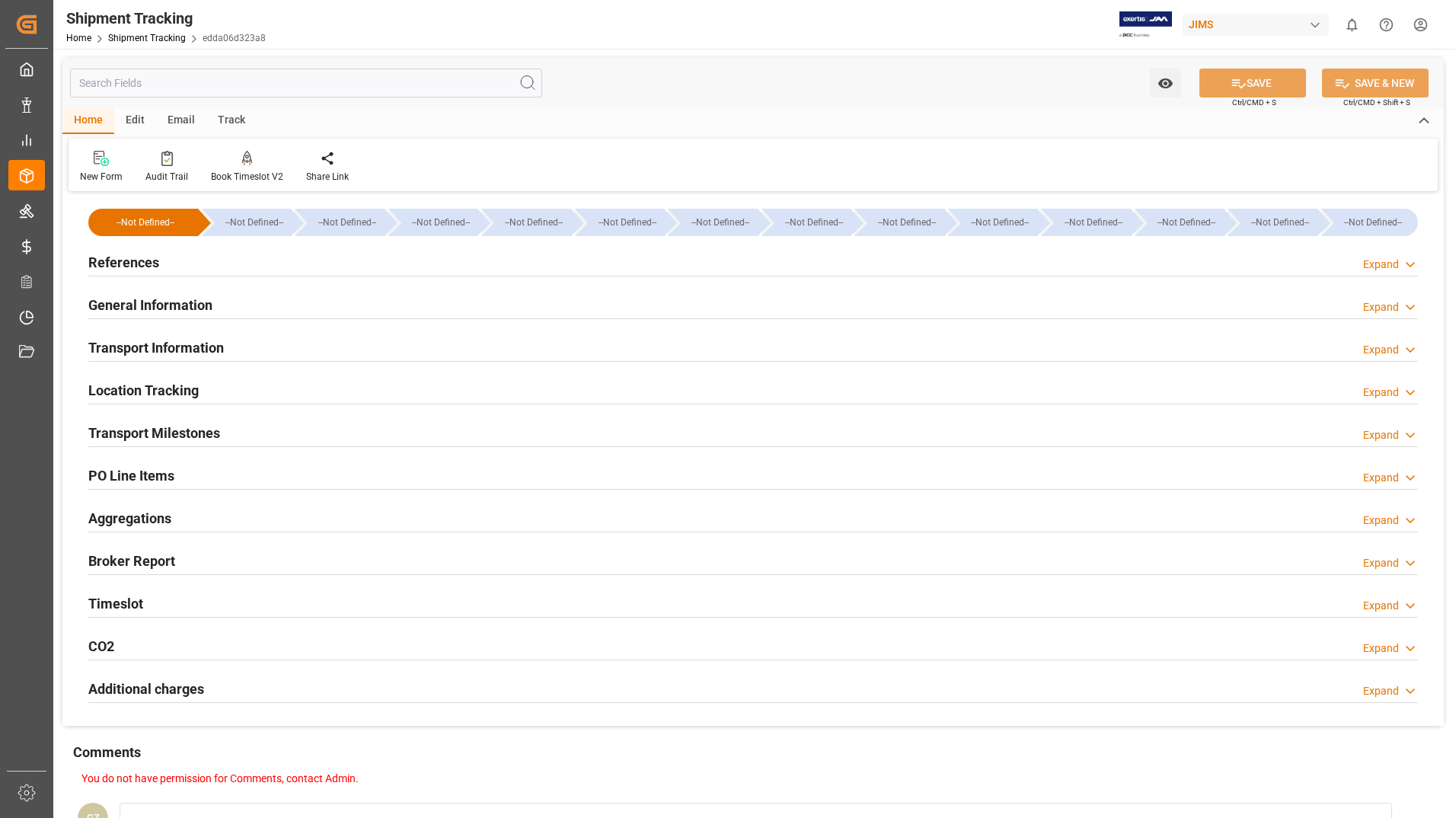
click at [159, 350] on h2 "Transport Information" at bounding box center [156, 347] width 136 height 20
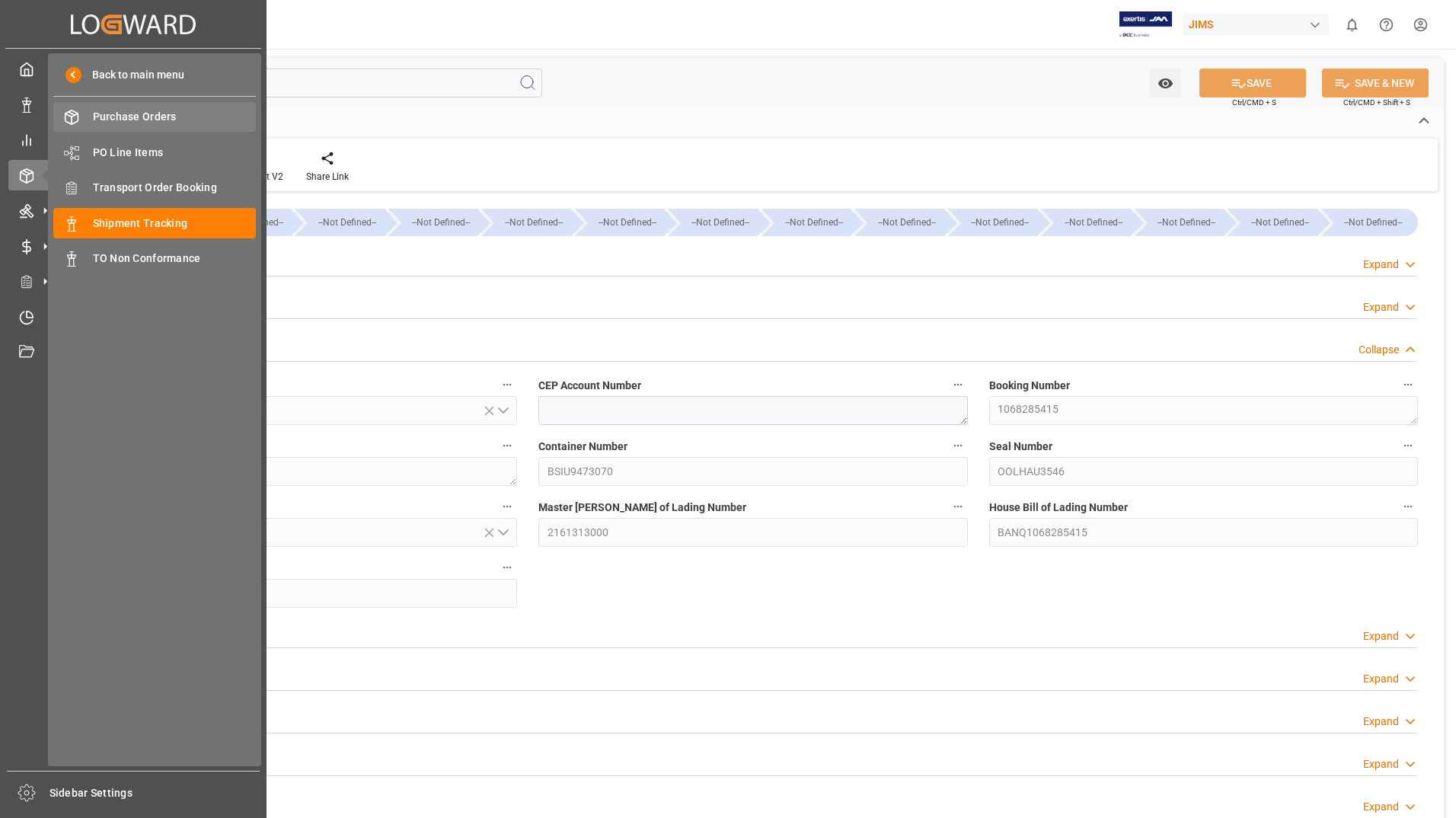
click at [122, 115] on span "Purchase Orders" at bounding box center [174, 116] width 164 height 16
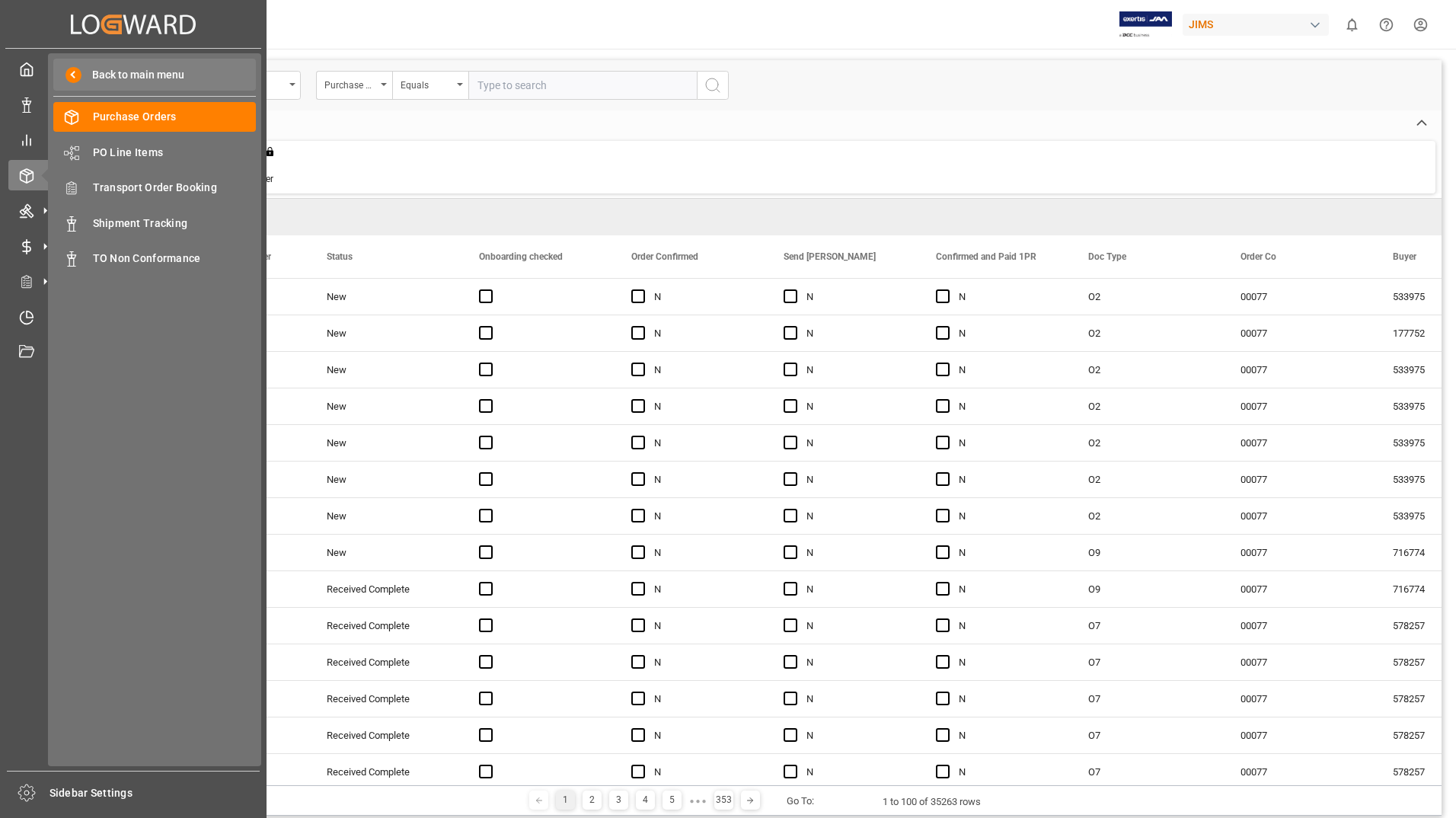
click at [107, 79] on span "Back to main menu" at bounding box center [133, 74] width 103 height 16
click at [137, 220] on span "Shipment Tracking" at bounding box center [174, 223] width 164 height 16
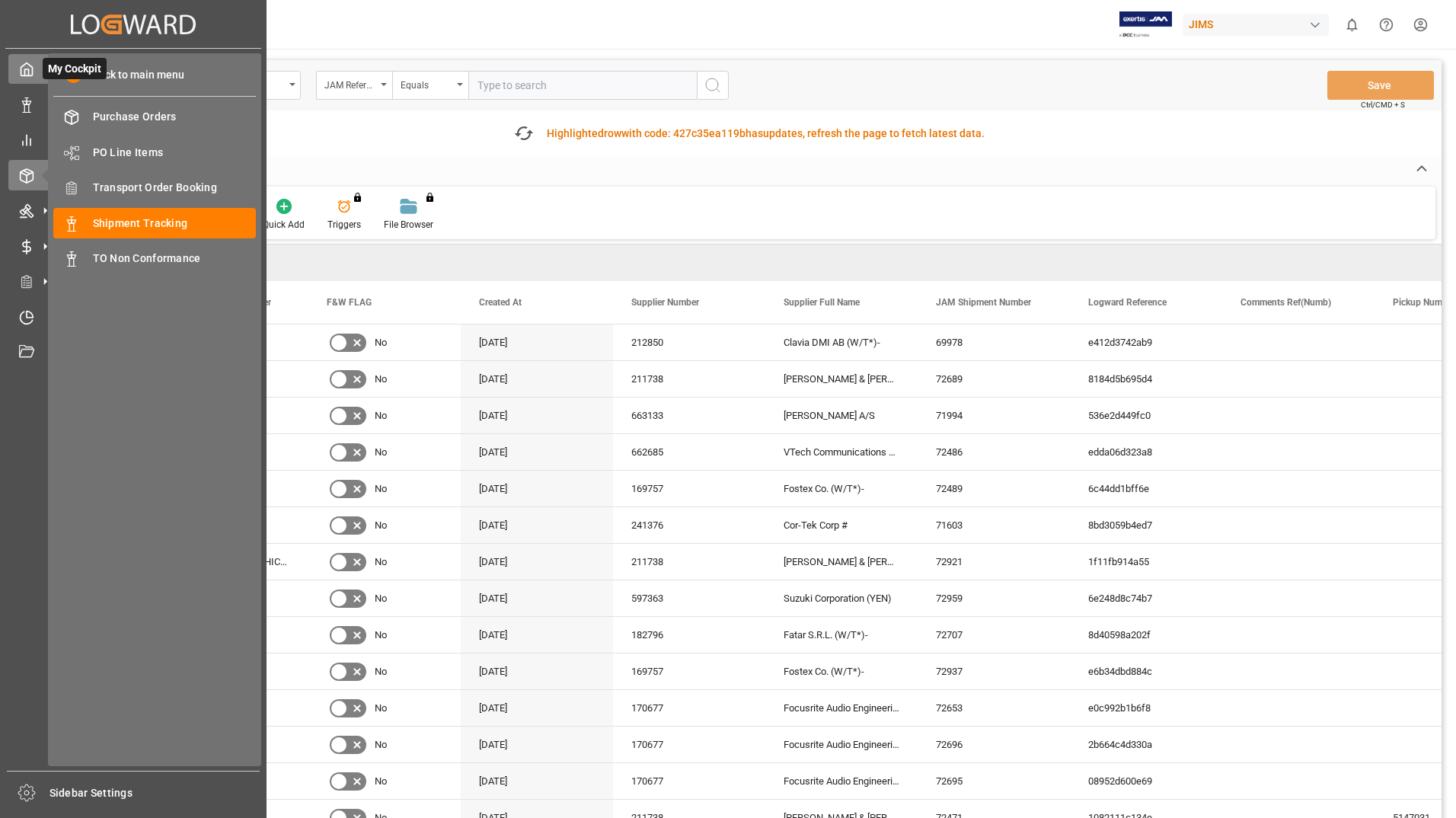
click at [21, 73] on icon at bounding box center [27, 70] width 11 height 13
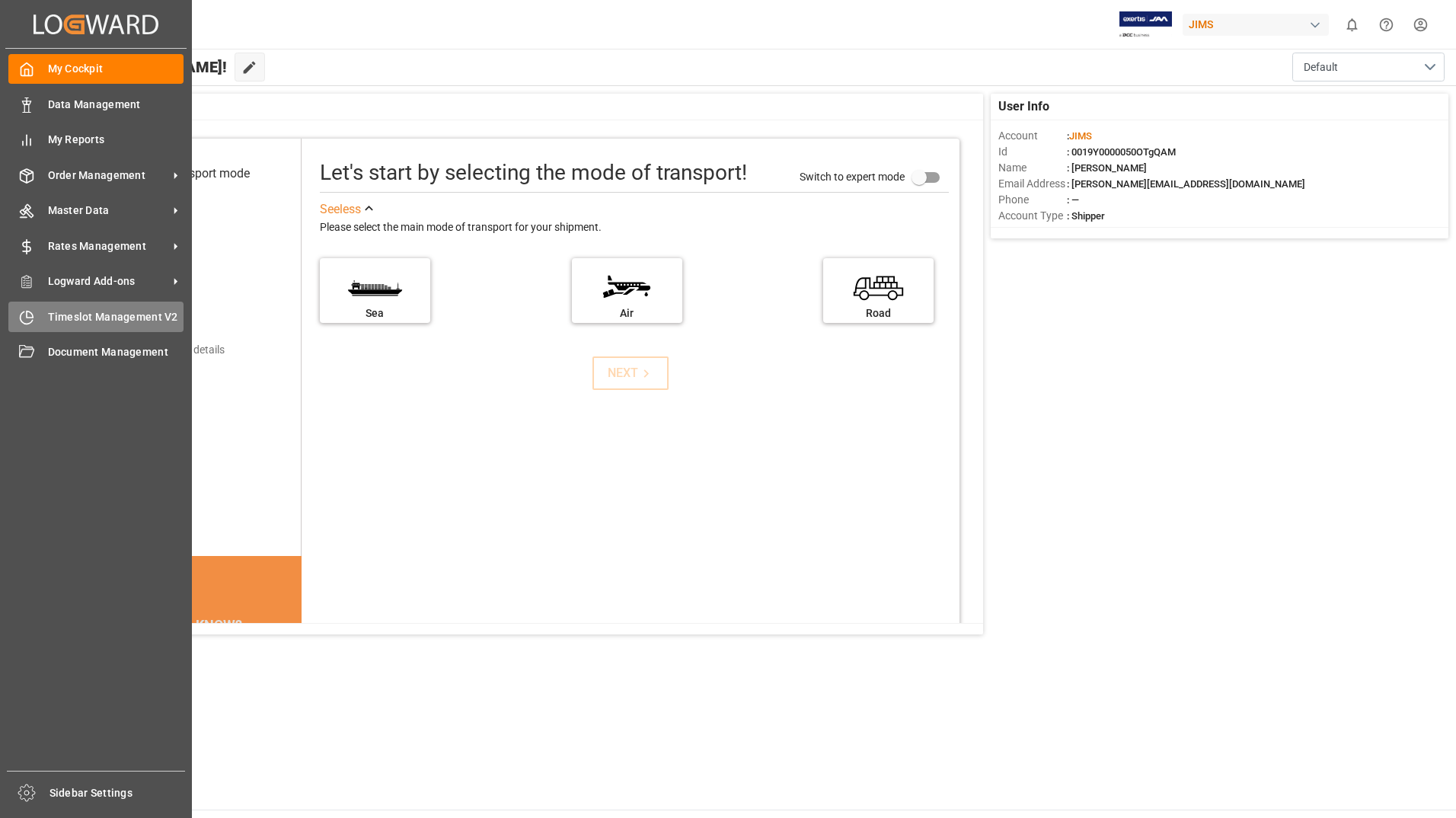
click at [85, 320] on span "Timeslot Management V2" at bounding box center [115, 316] width 137 height 16
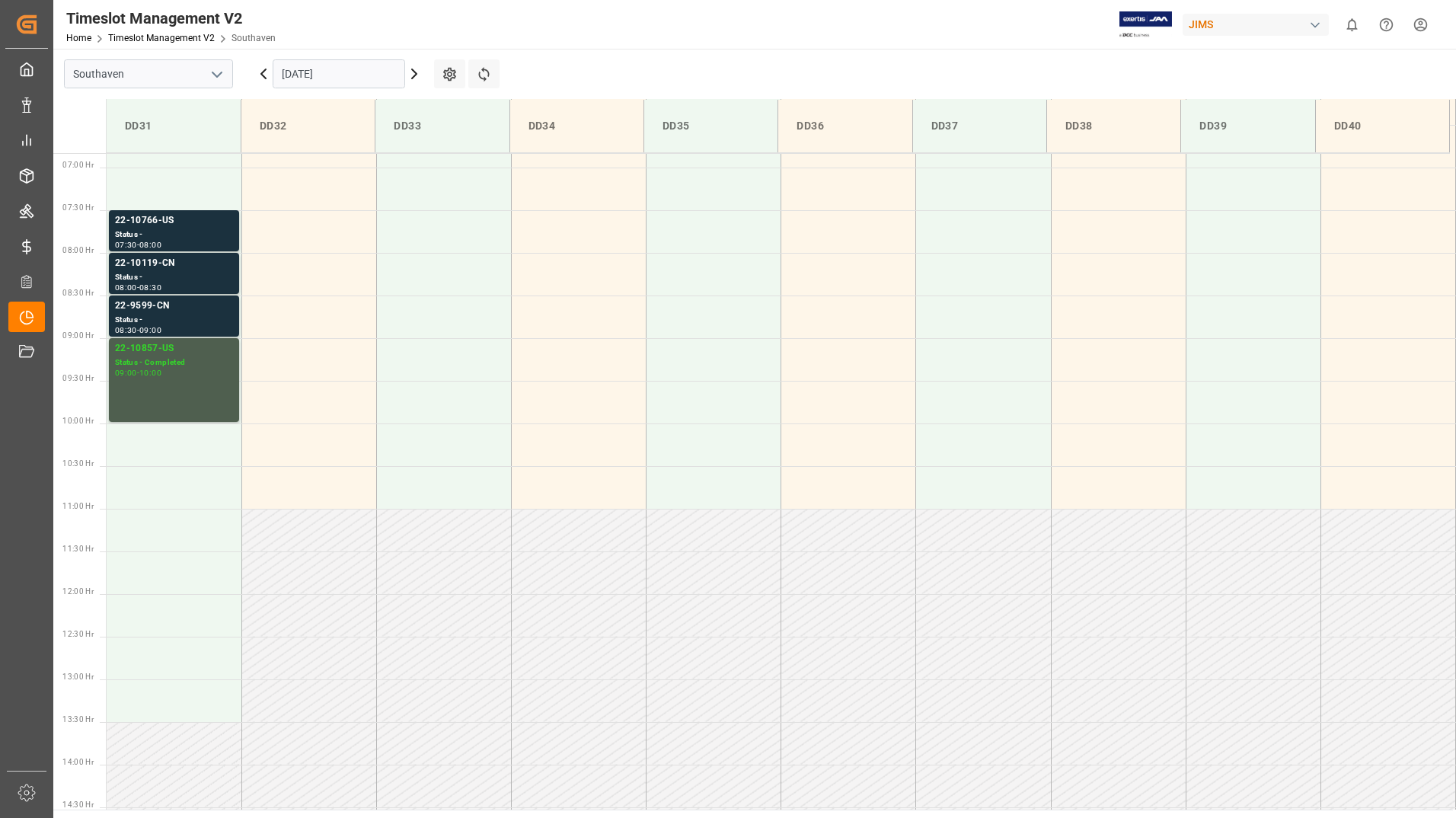
scroll to position [587, 0]
click at [162, 272] on div "Status -" at bounding box center [174, 273] width 118 height 13
click at [172, 311] on div "Status -" at bounding box center [174, 315] width 118 height 13
click at [187, 270] on div "Status -" at bounding box center [174, 273] width 118 height 13
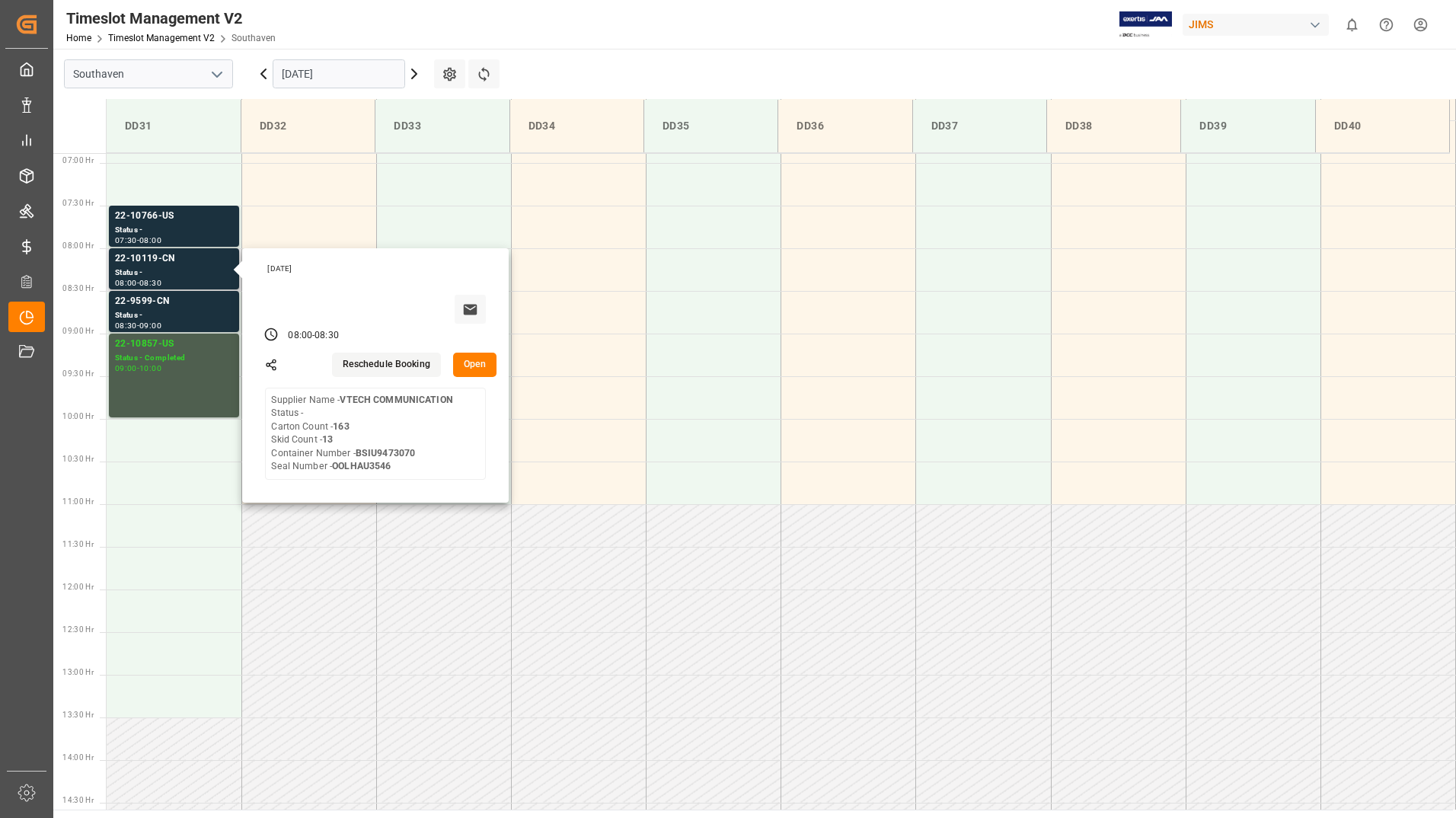
click at [476, 367] on button "Open" at bounding box center [476, 365] width 44 height 25
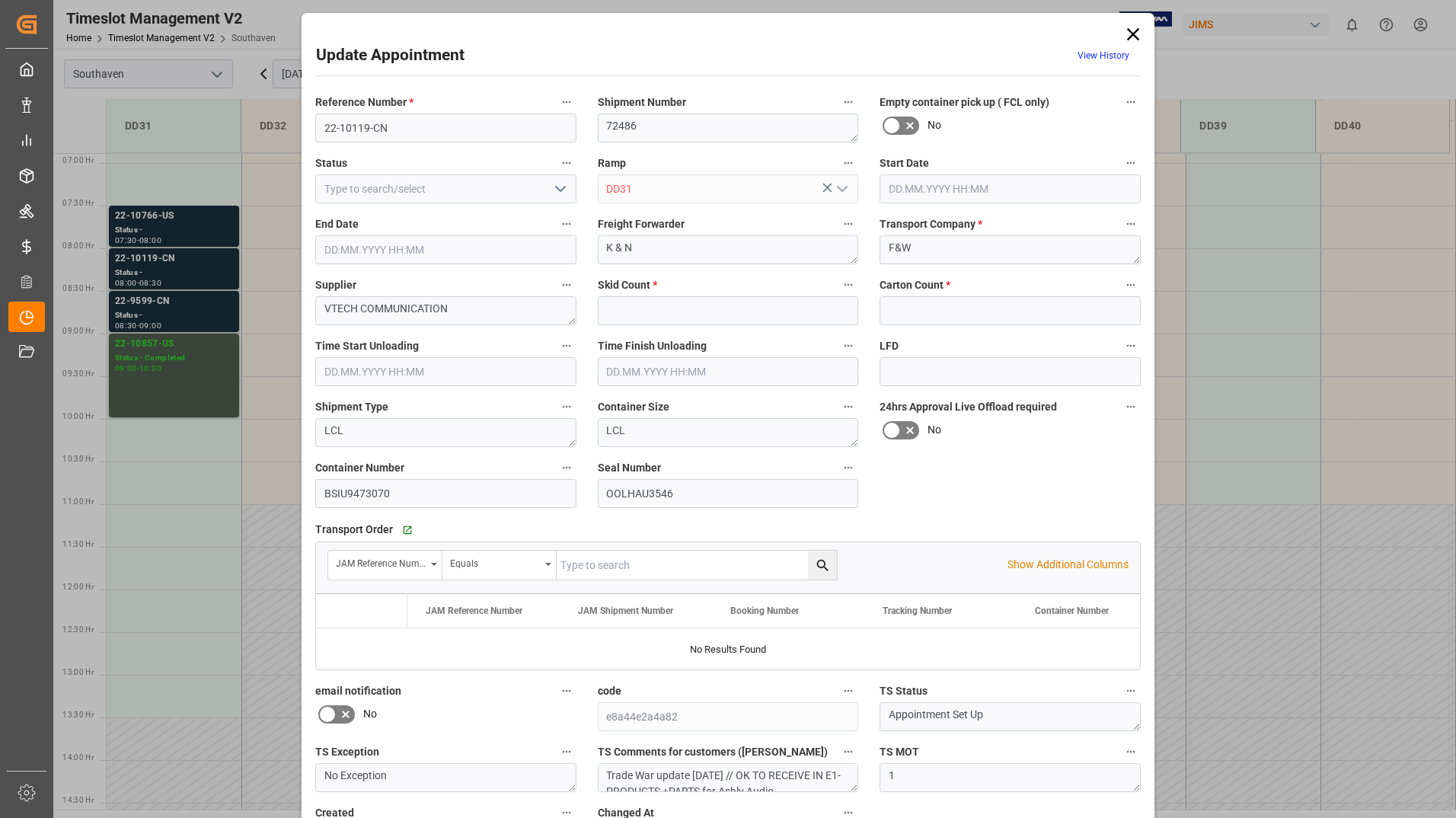
type input "13"
type input "163"
type input "[DATE] 08:00"
type input "[DATE] 08:30"
type input "[DATE] 13:53"
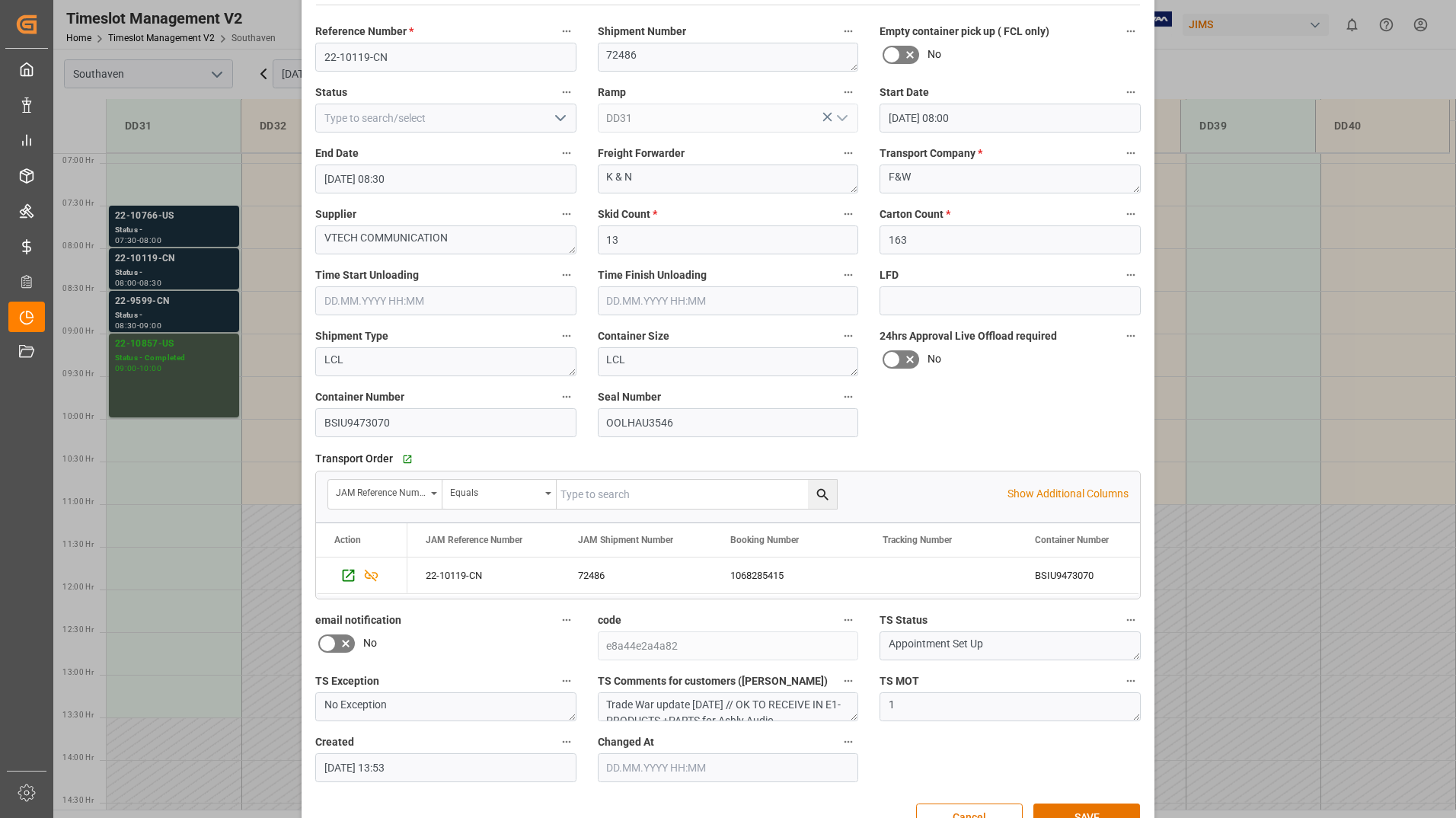
scroll to position [0, 0]
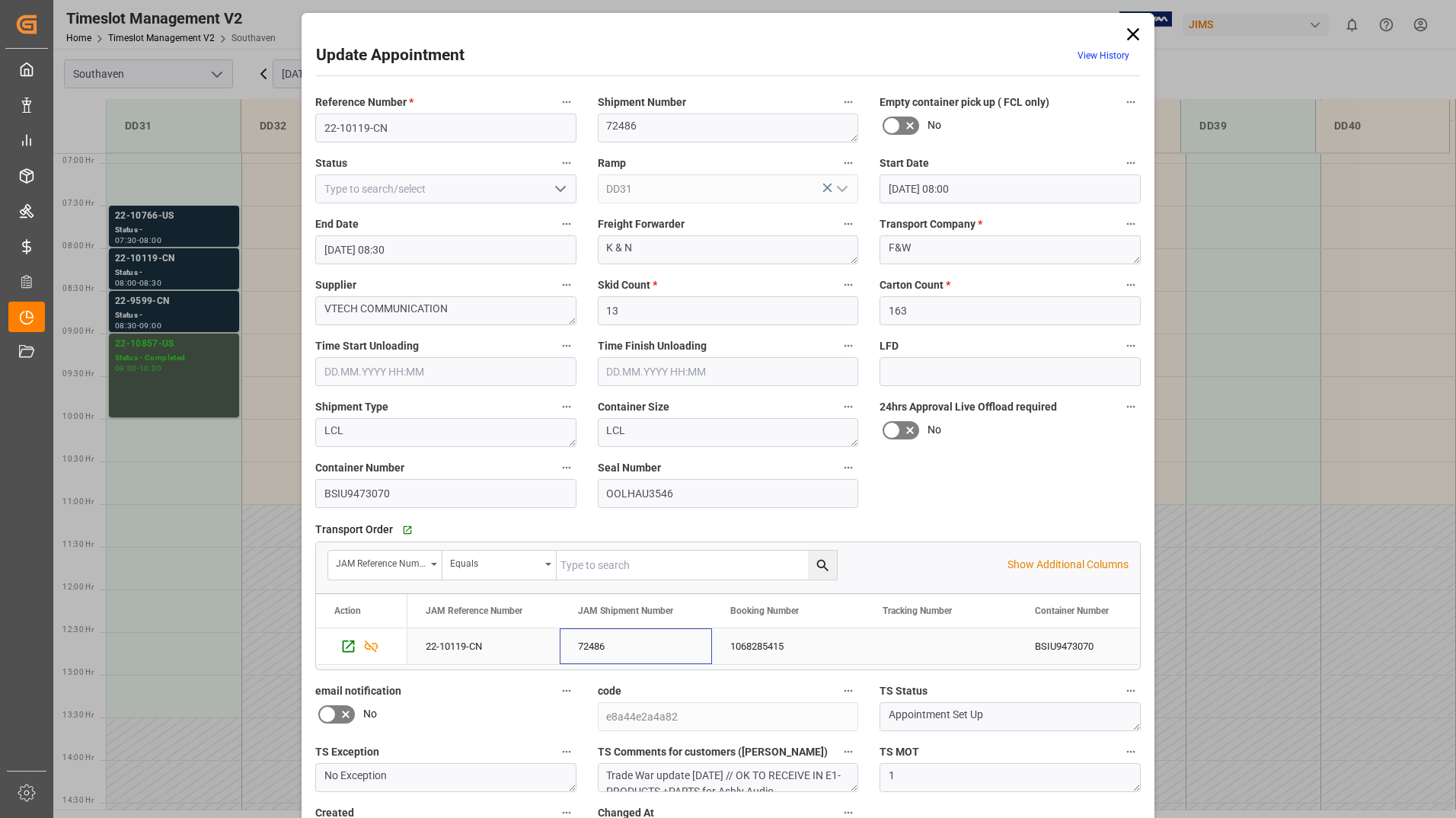
click at [589, 645] on div "72486" at bounding box center [636, 646] width 152 height 36
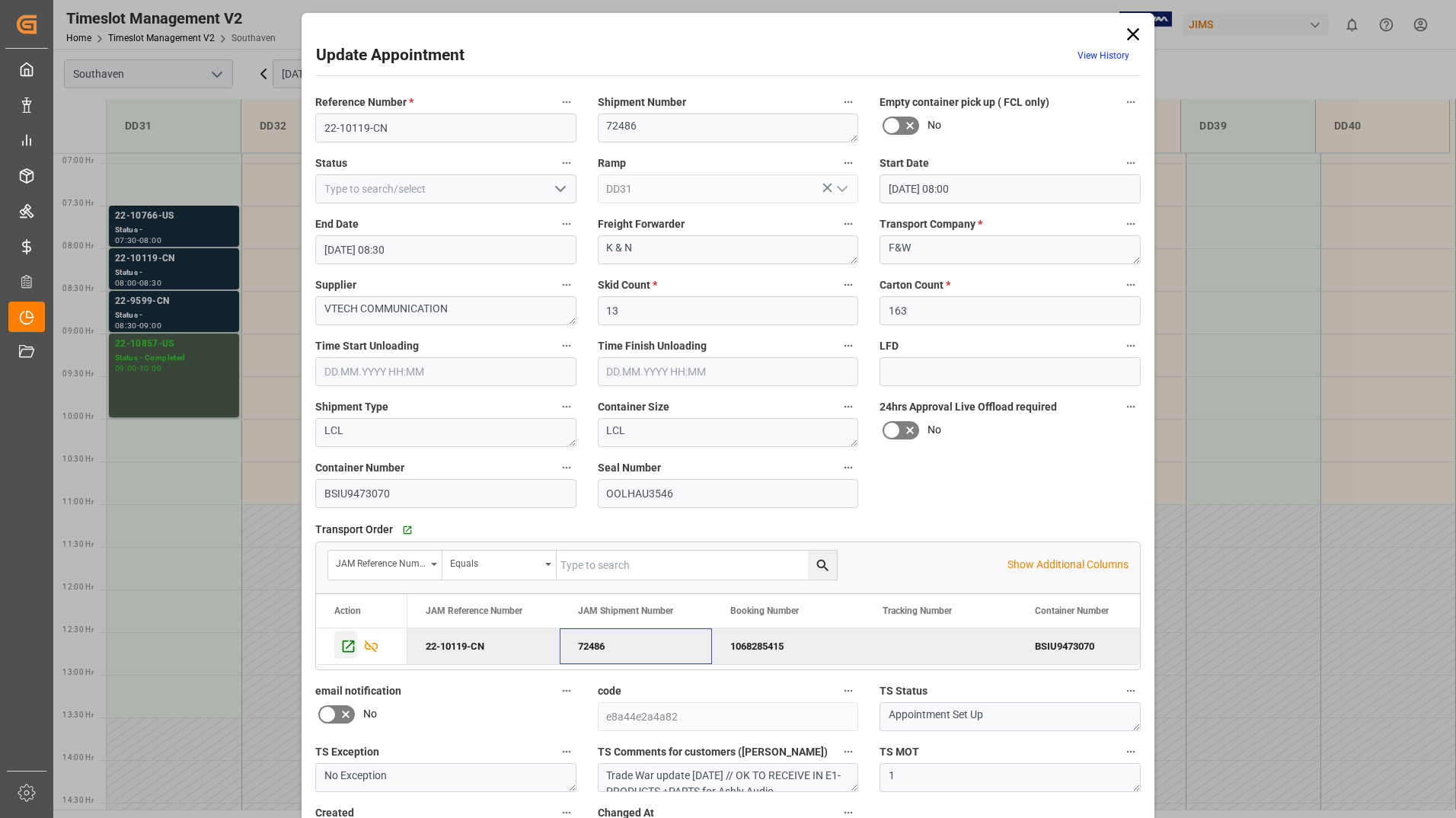
click at [345, 647] on icon "Press SPACE to deselect this row." at bounding box center [348, 645] width 12 height 12
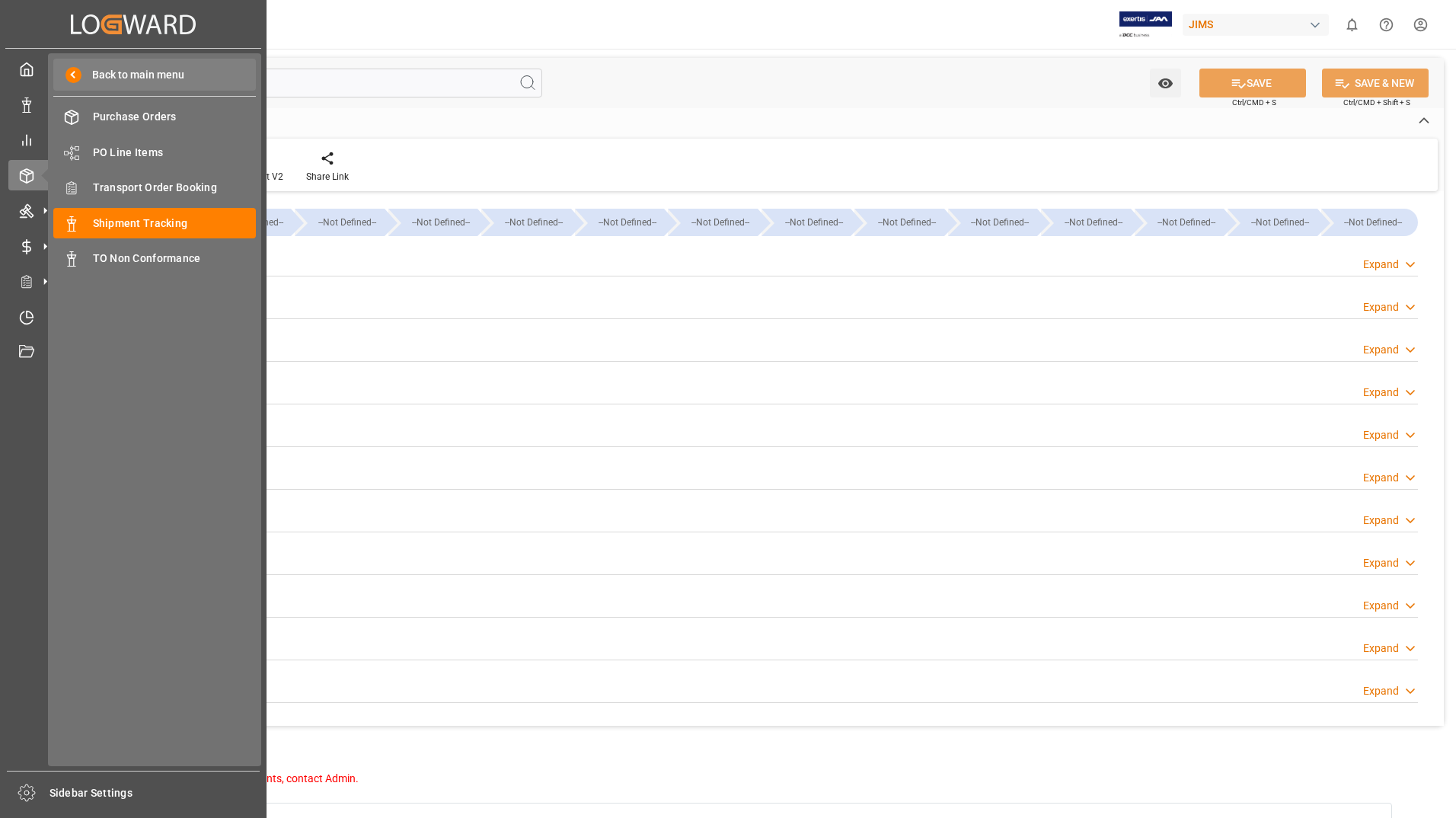
click at [125, 79] on span "Back to main menu" at bounding box center [133, 74] width 103 height 16
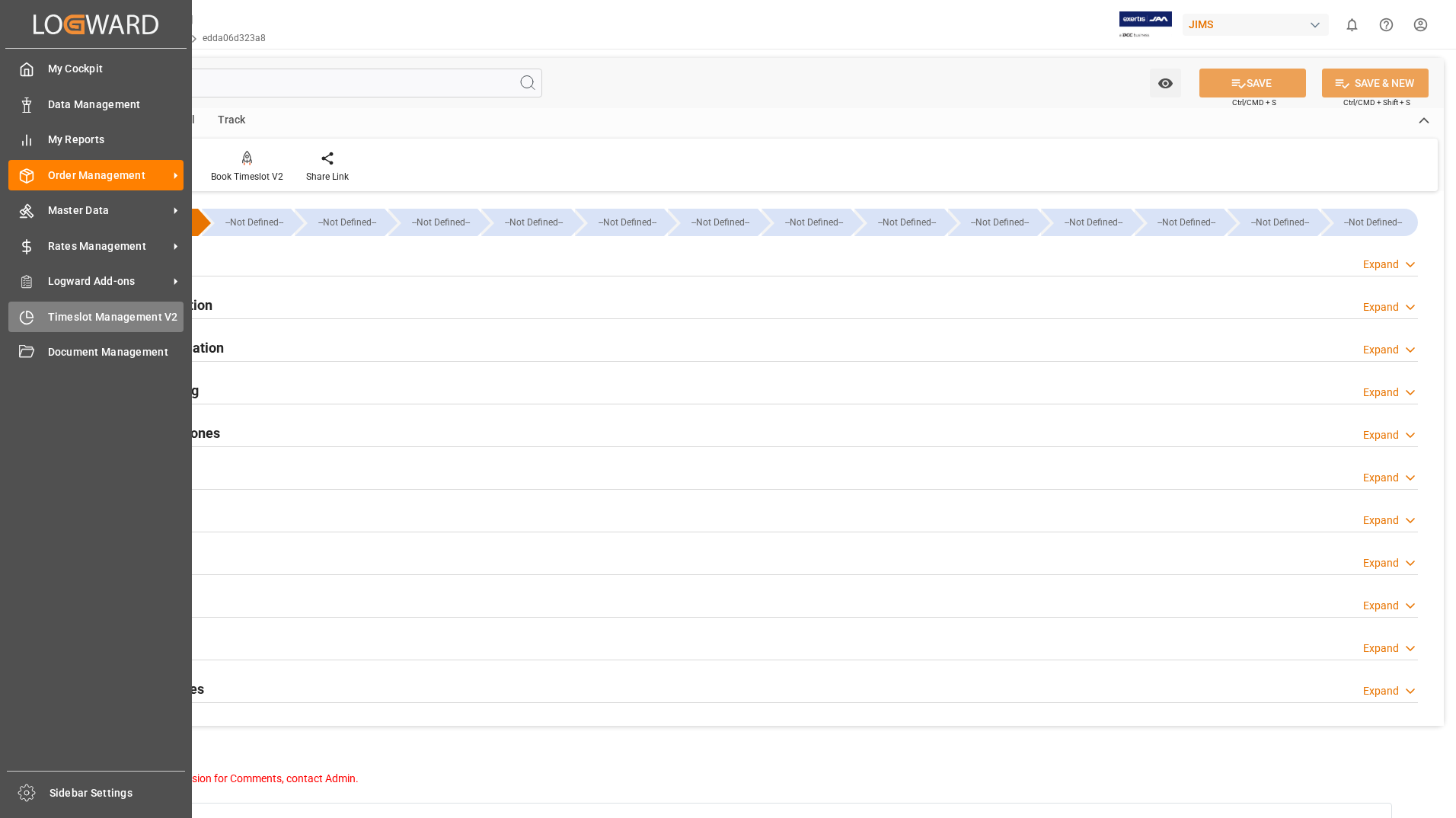
click at [104, 315] on span "Timeslot Management V2" at bounding box center [115, 316] width 137 height 16
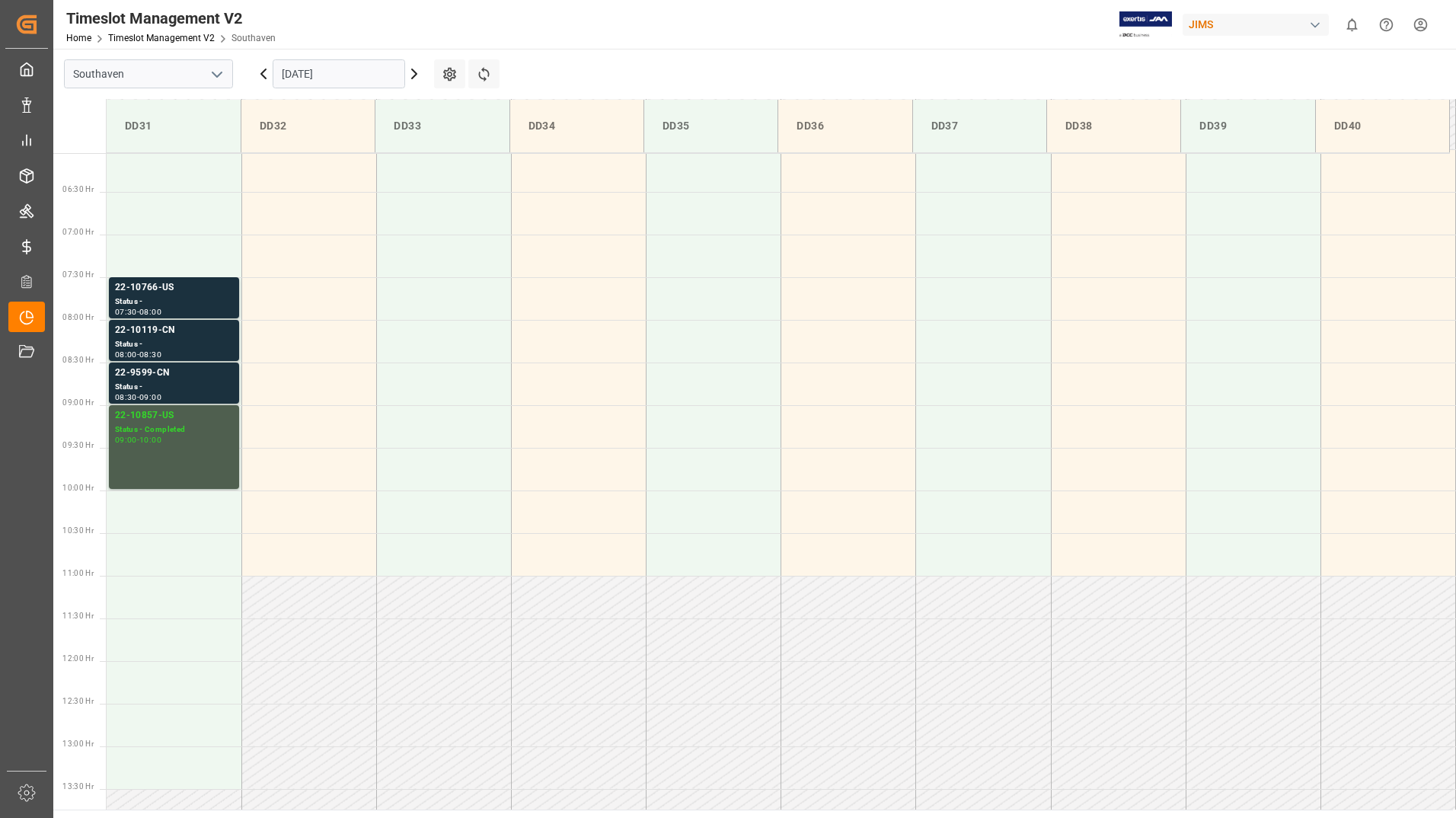
scroll to position [587, 0]
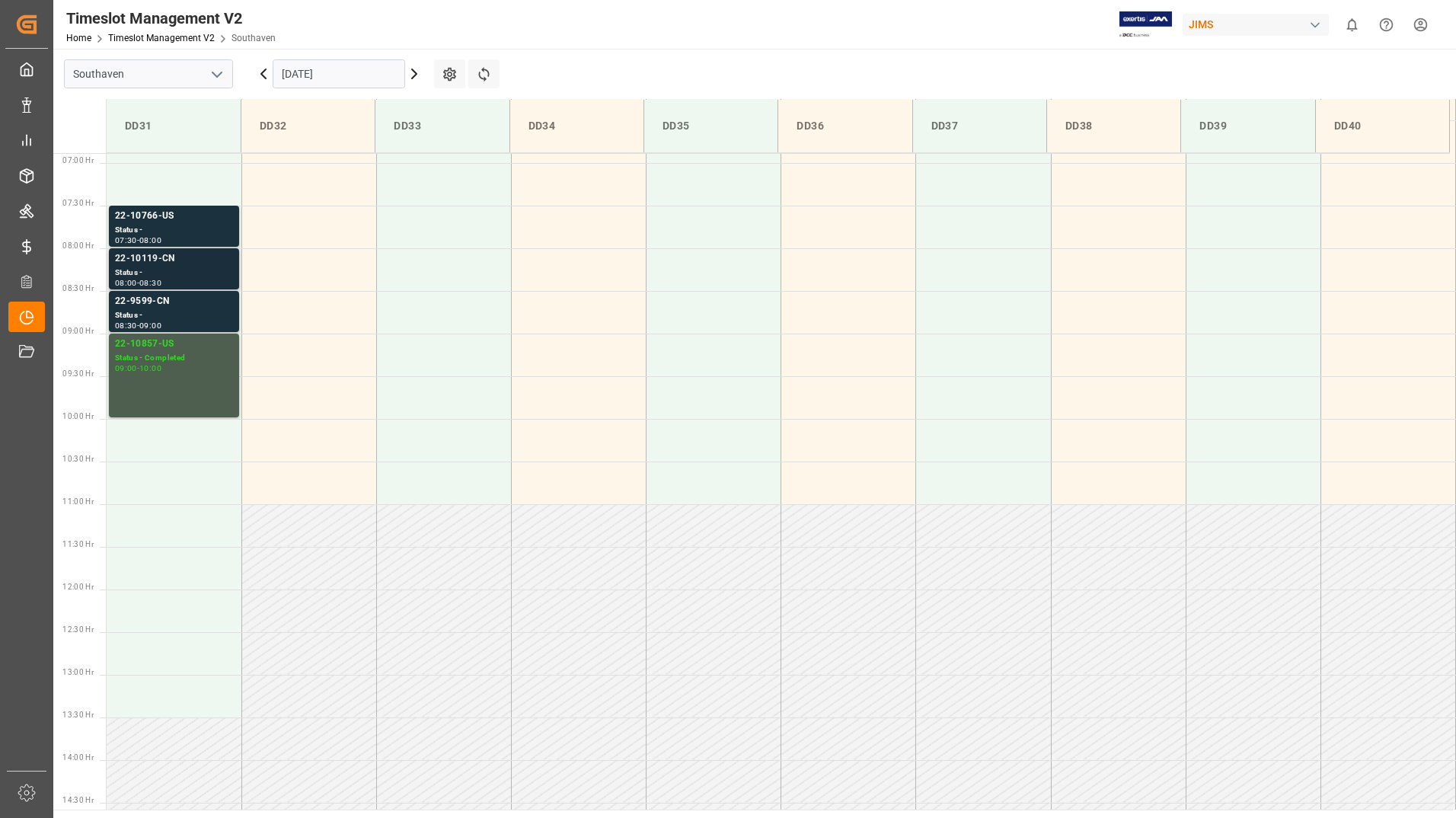
click at [189, 270] on div "Status -" at bounding box center [174, 273] width 118 height 13
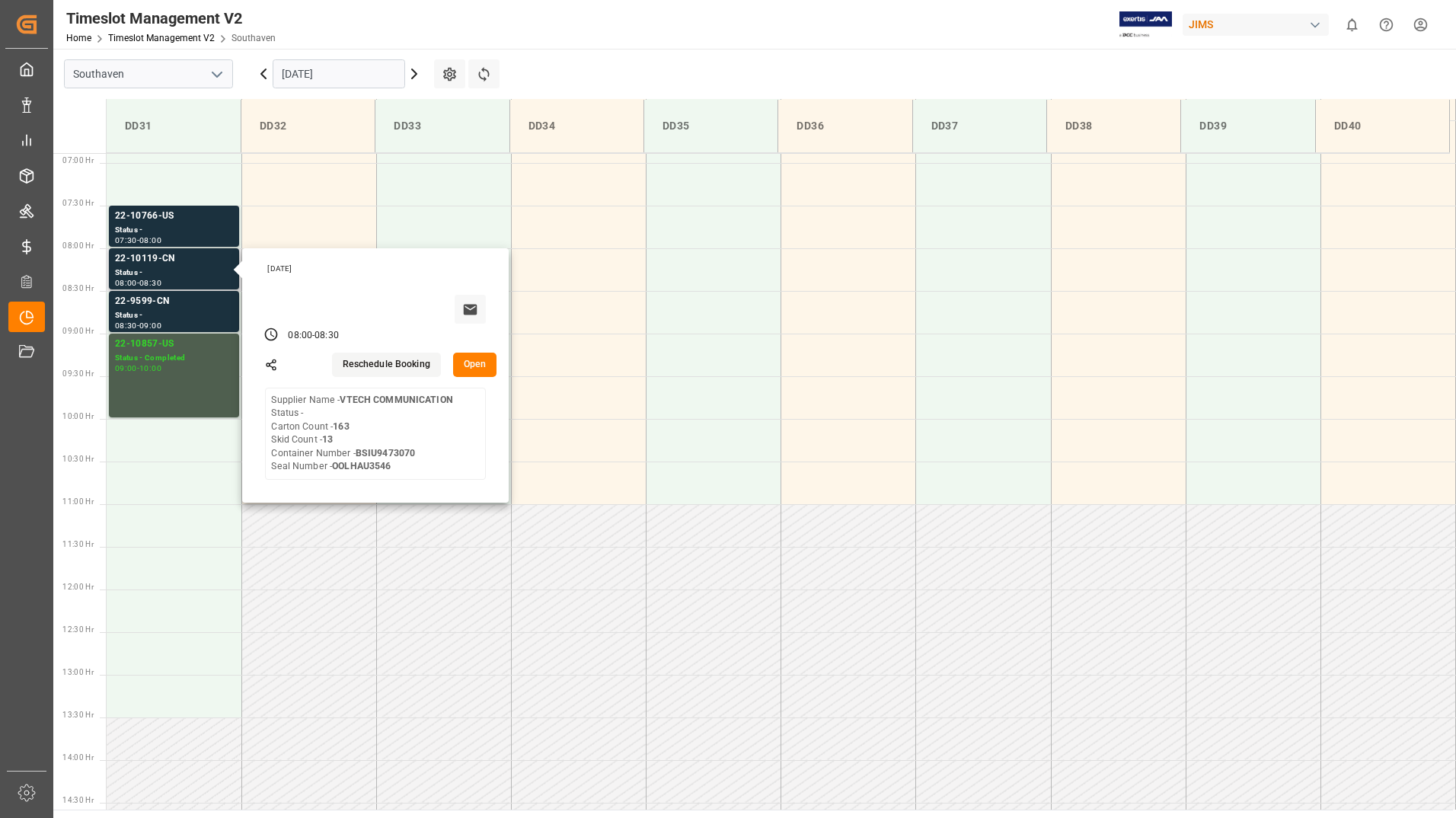
click at [484, 371] on button "Open" at bounding box center [476, 365] width 44 height 25
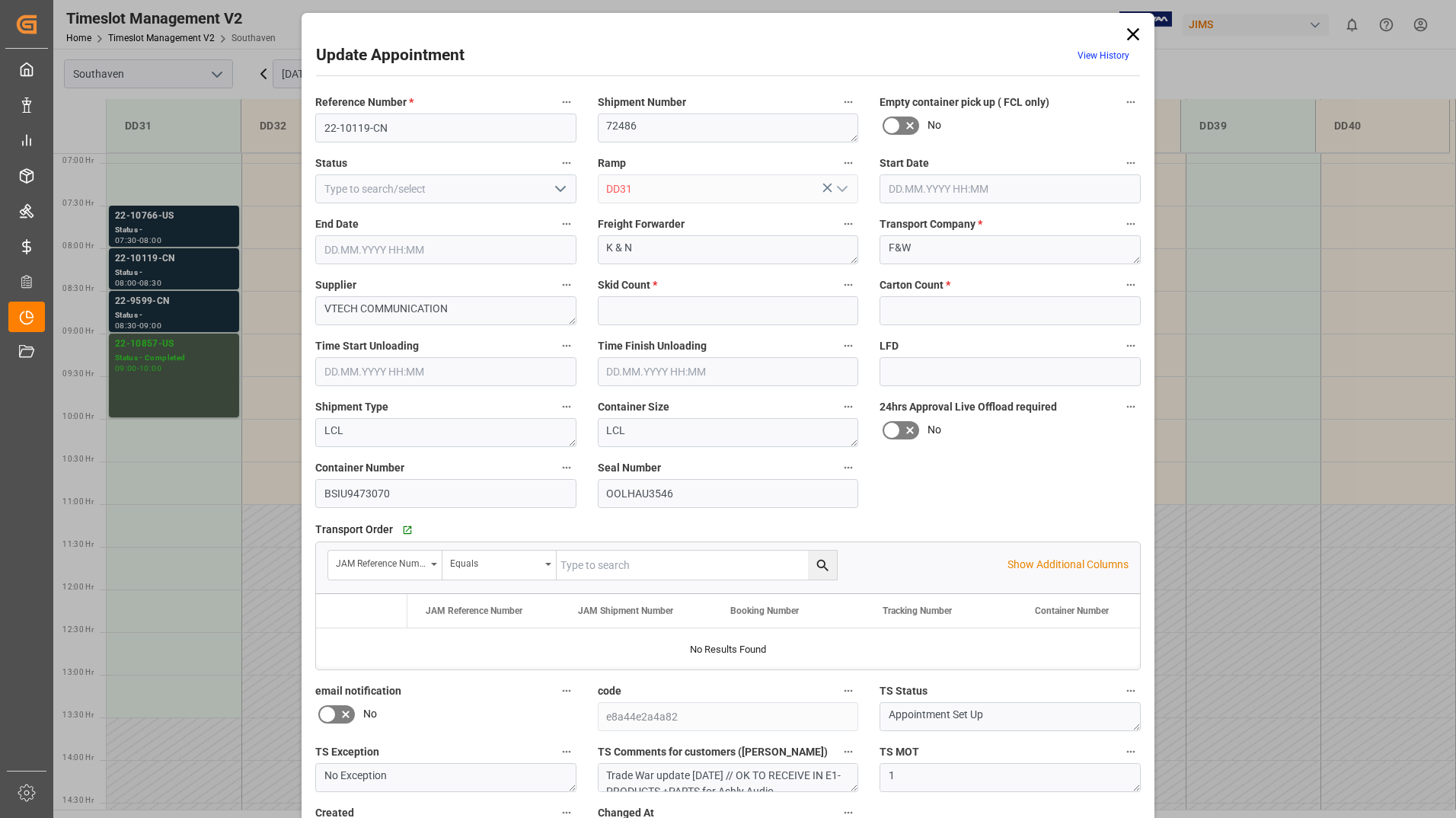
type input "13"
type input "163"
type input "[DATE] 08:00"
type input "[DATE] 08:30"
type input "[DATE] 13:53"
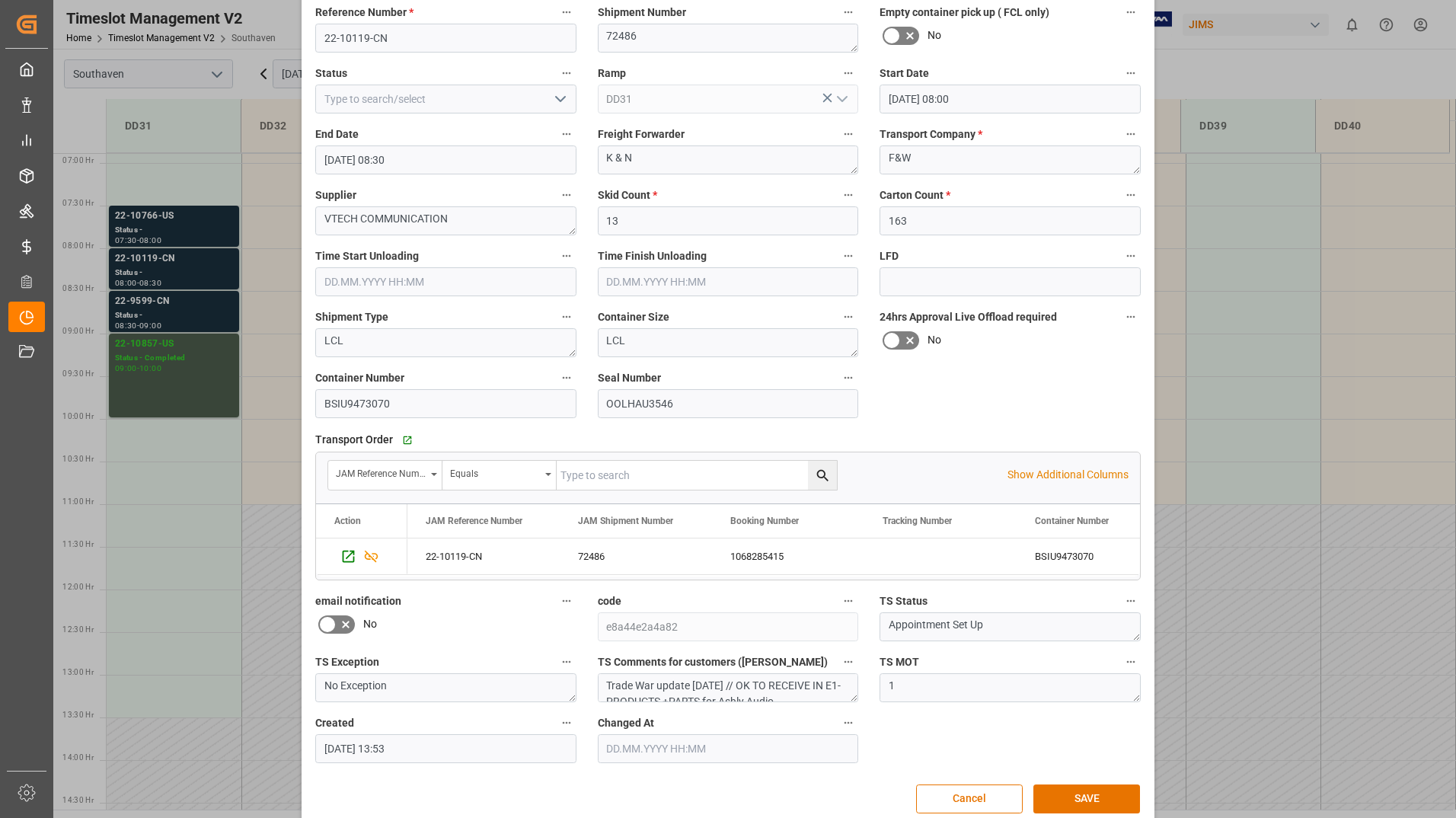
scroll to position [113, 0]
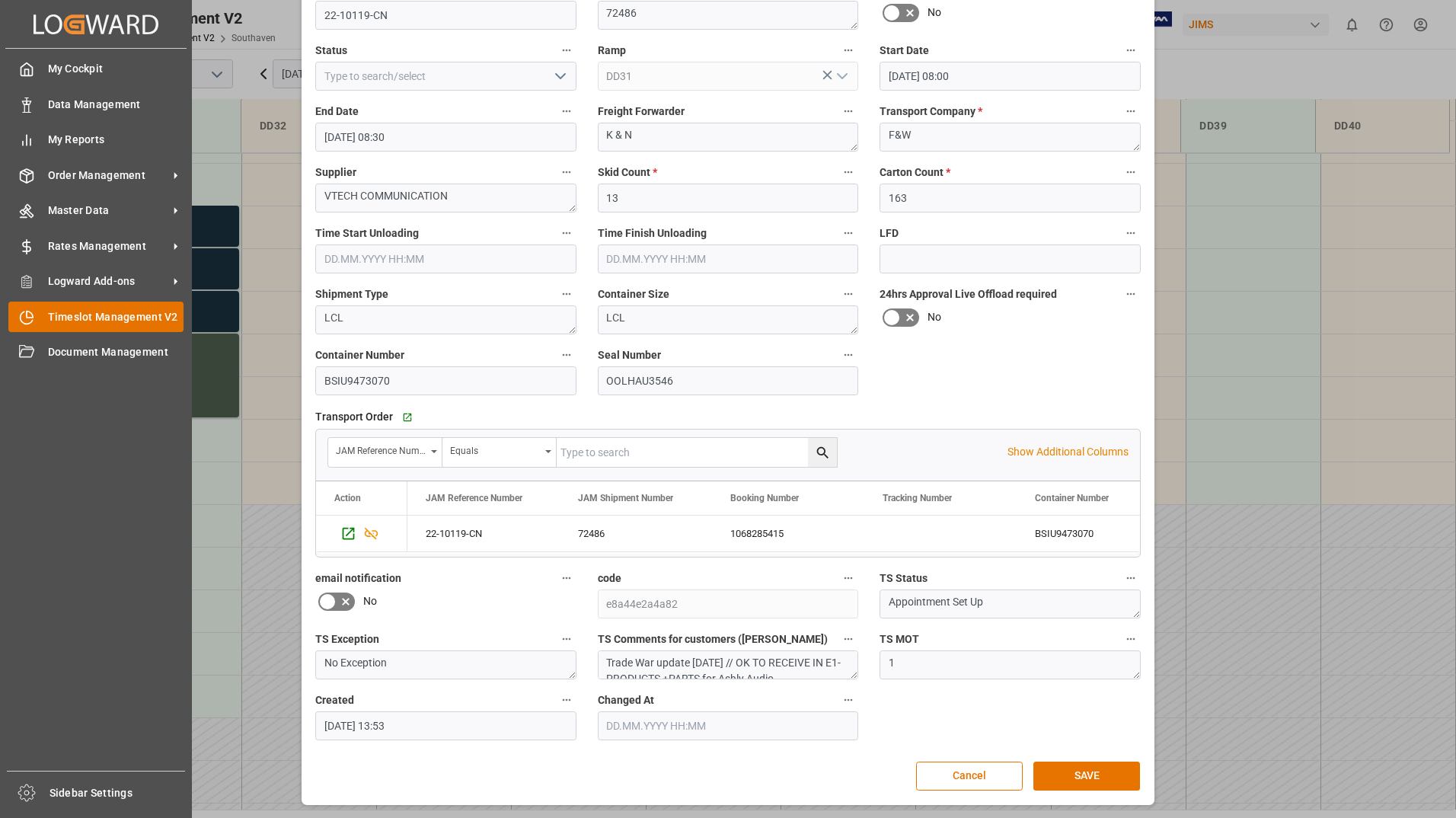
click at [86, 319] on span "Timeslot Management V2" at bounding box center [115, 316] width 137 height 16
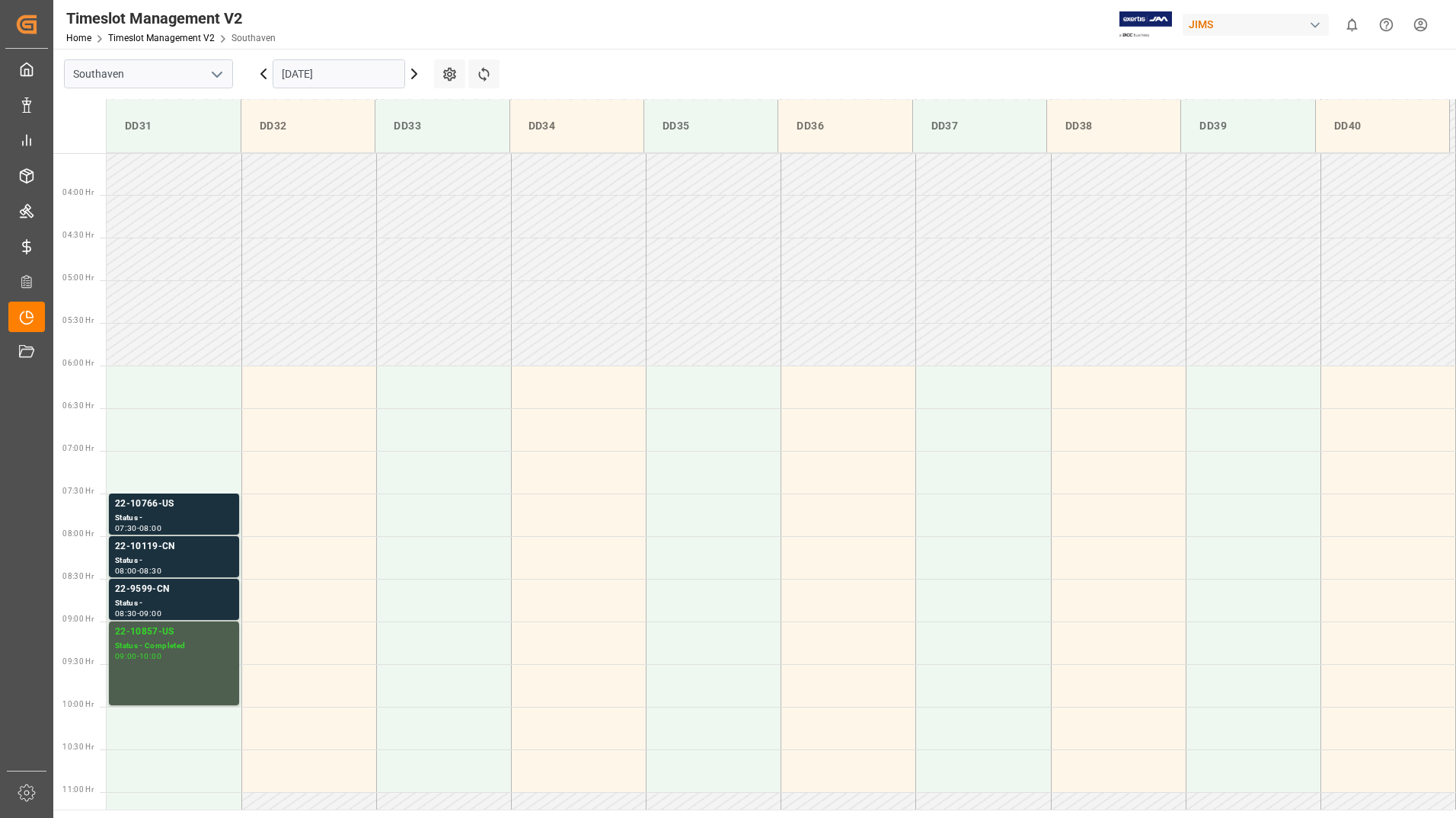
scroll to position [587, 0]
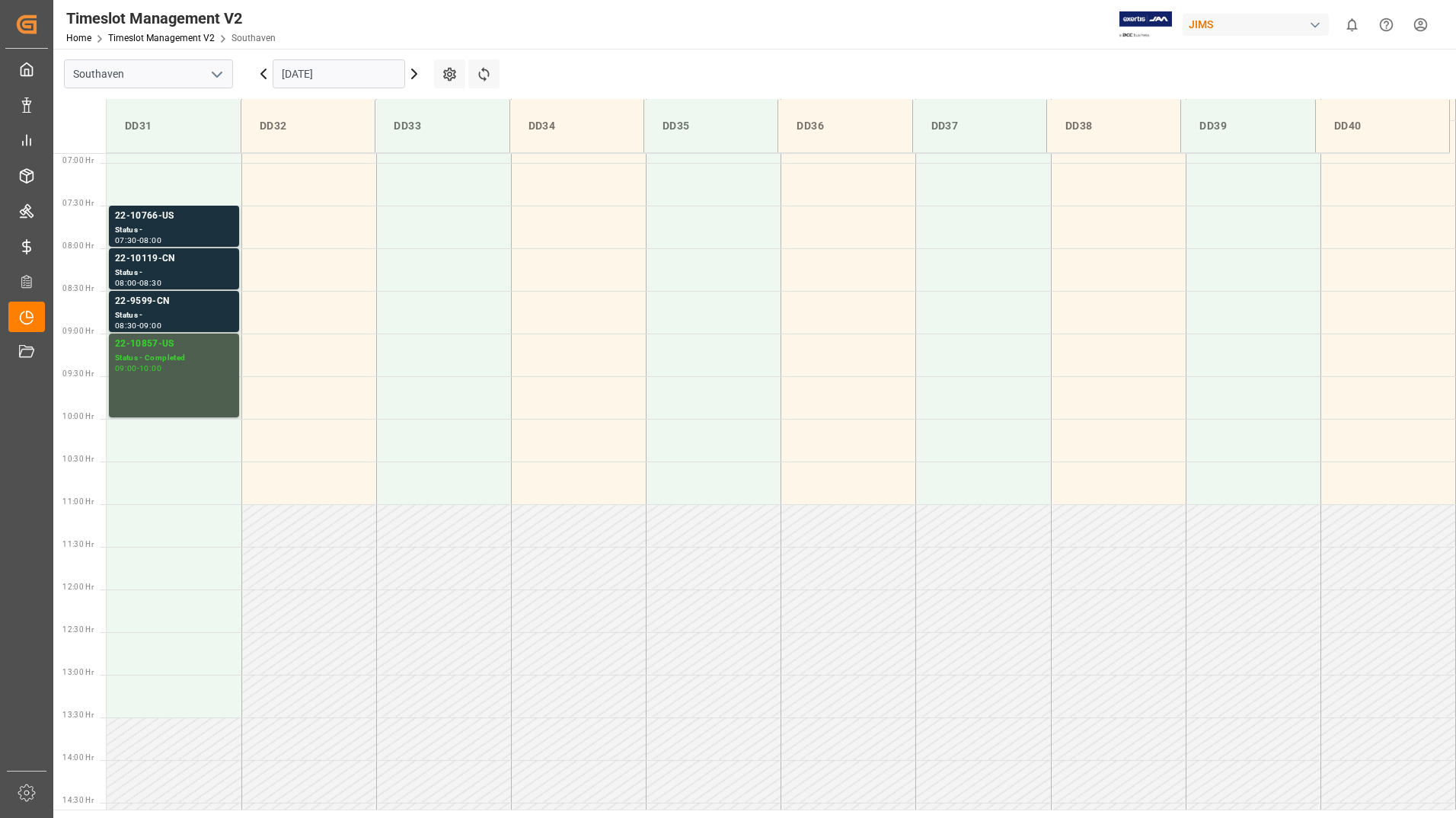
click at [415, 75] on icon at bounding box center [414, 74] width 5 height 9
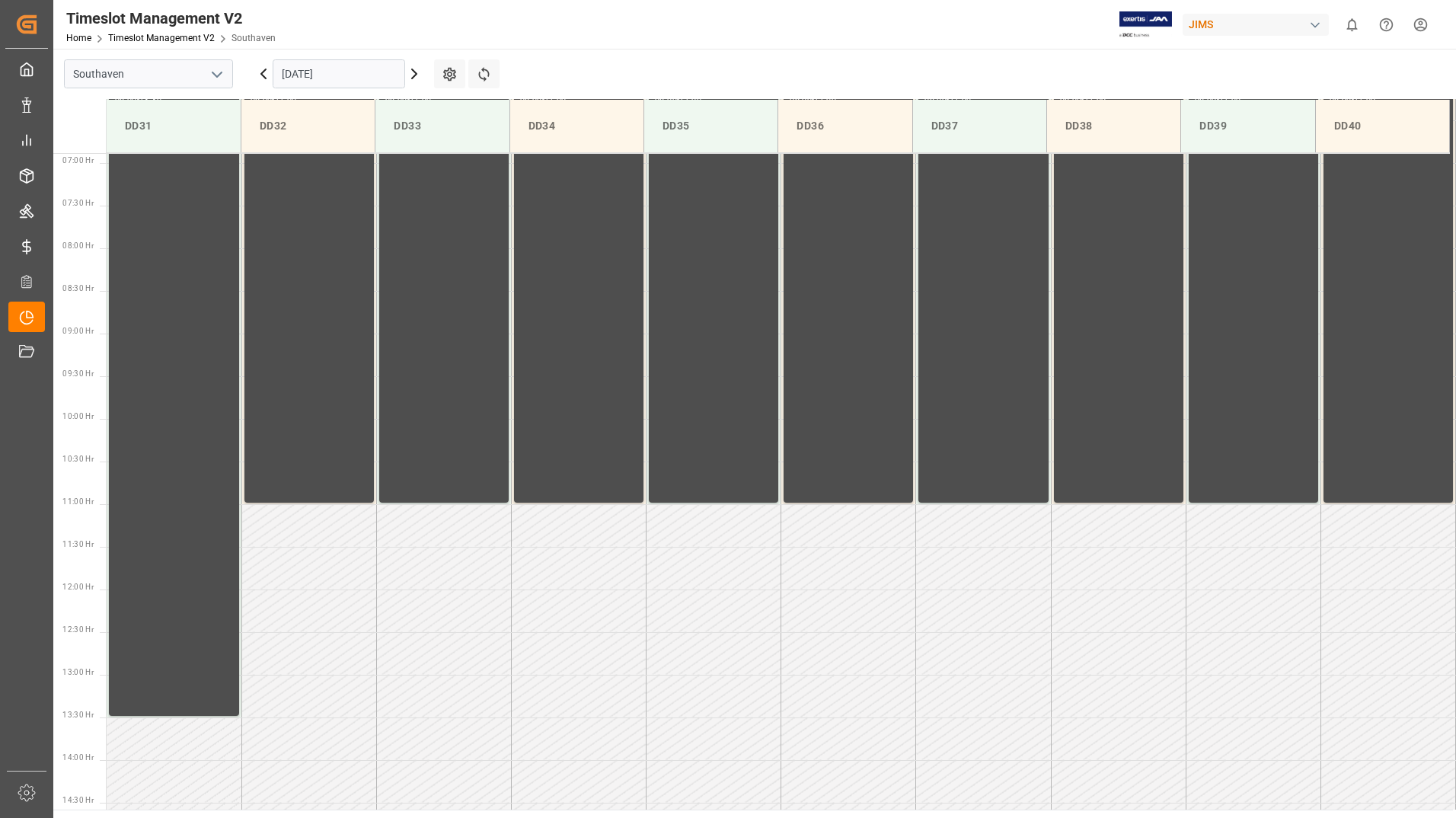
click at [415, 75] on icon at bounding box center [414, 74] width 5 height 9
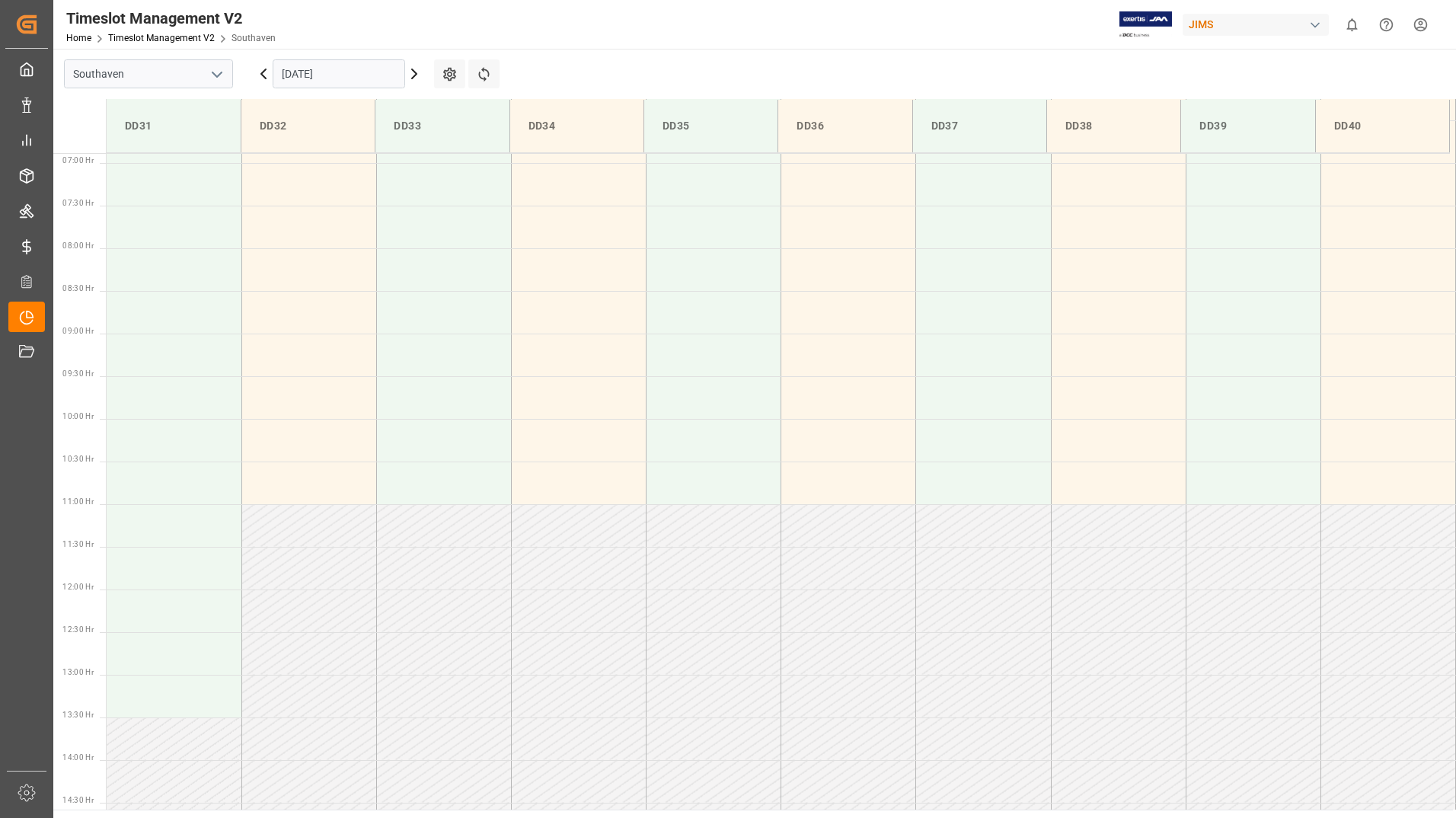
click at [416, 72] on icon at bounding box center [414, 74] width 5 height 9
